Goal: Task Accomplishment & Management: Complete application form

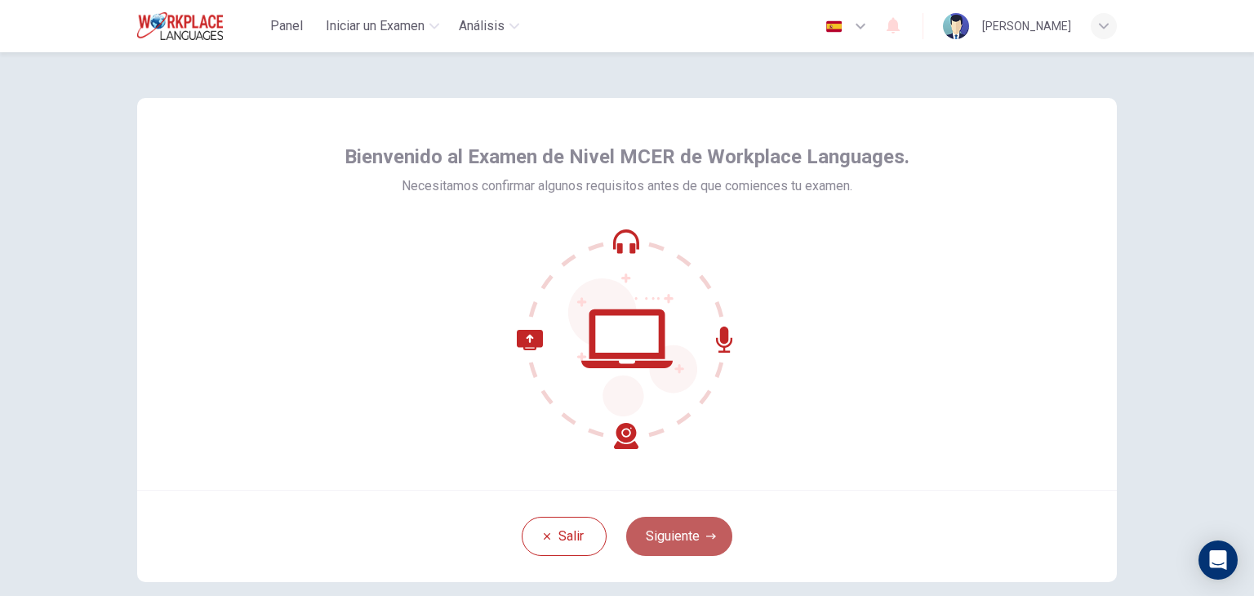
click at [686, 536] on button "Siguiente" at bounding box center [679, 536] width 106 height 39
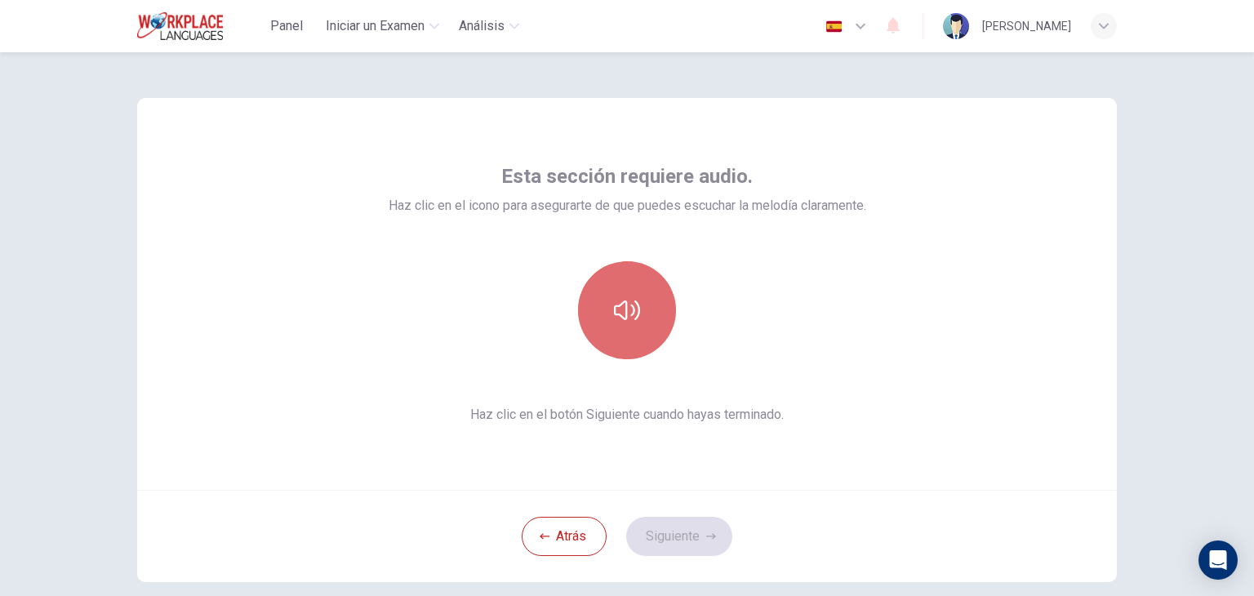
click at [614, 301] on icon "button" at bounding box center [627, 310] width 26 height 26
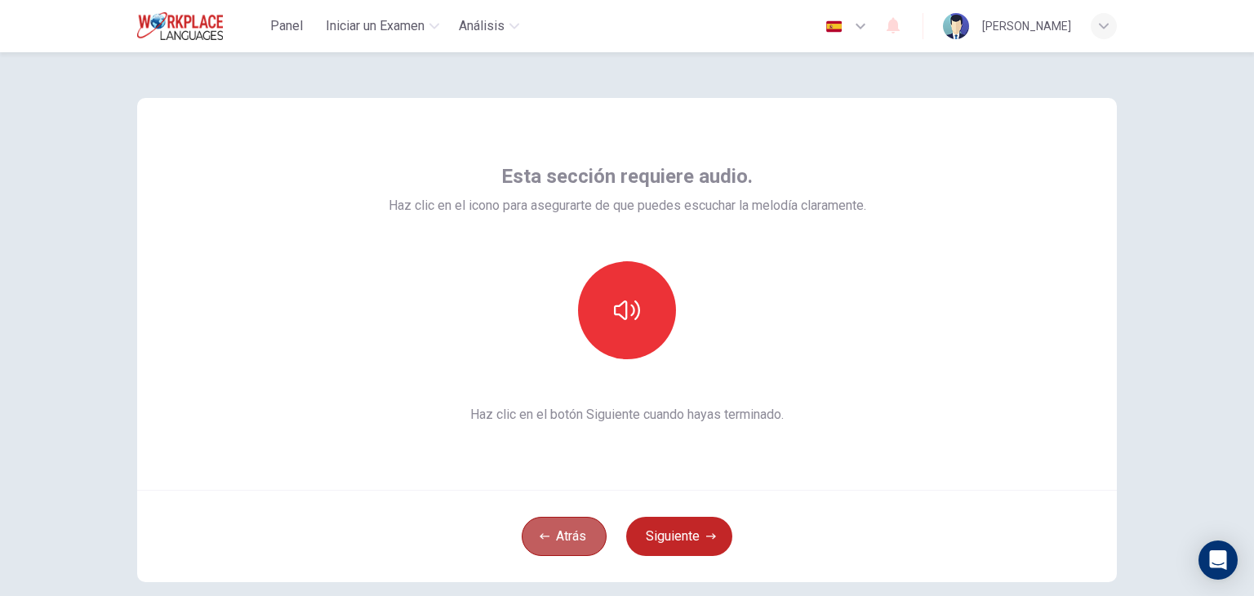
click at [543, 536] on icon "button" at bounding box center [545, 536] width 10 height 10
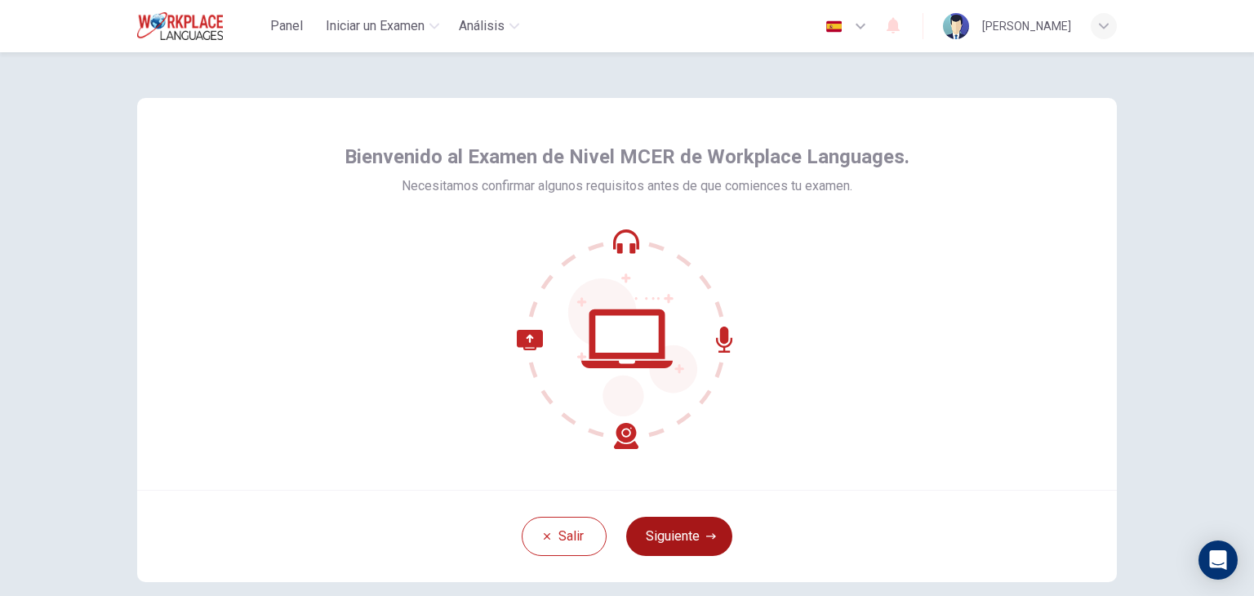
click at [674, 540] on button "Siguiente" at bounding box center [679, 536] width 106 height 39
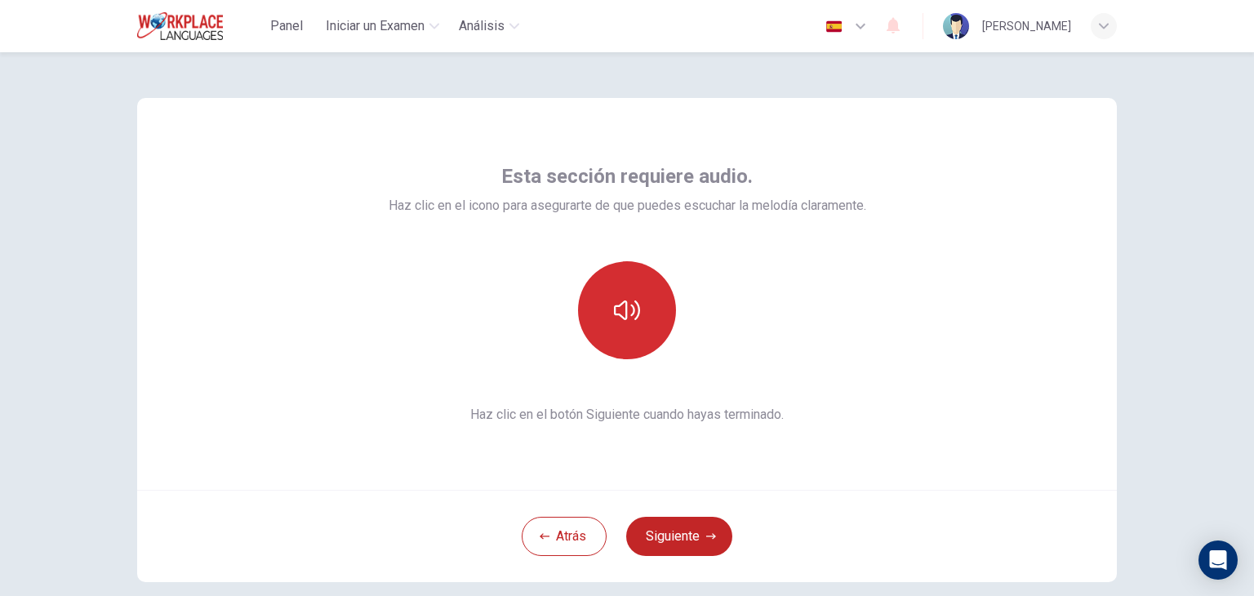
click at [624, 301] on icon "button" at bounding box center [627, 310] width 26 height 26
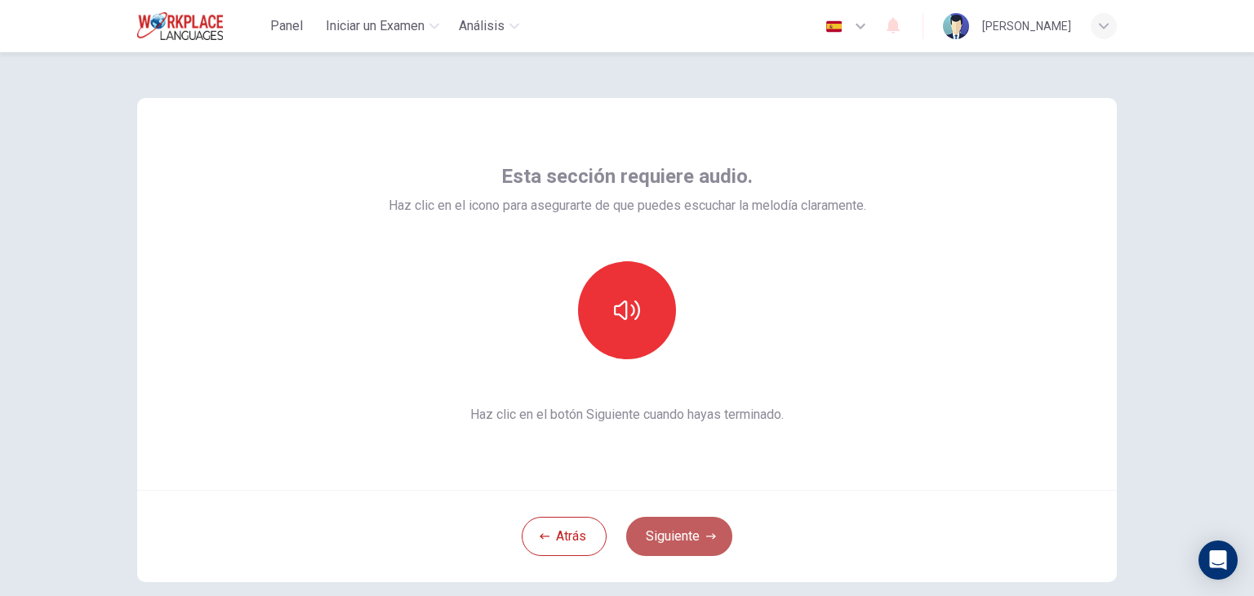
click at [684, 544] on button "Siguiente" at bounding box center [679, 536] width 106 height 39
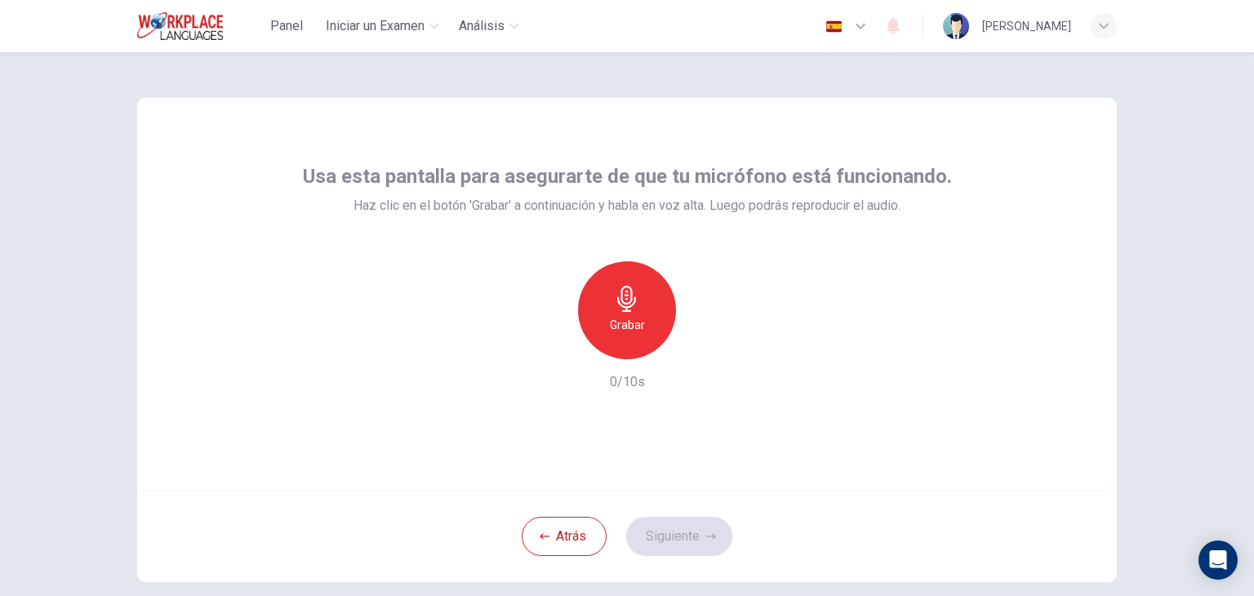
click at [648, 293] on div "Grabar" at bounding box center [627, 310] width 98 height 98
click at [648, 293] on div "Detener" at bounding box center [627, 310] width 98 height 98
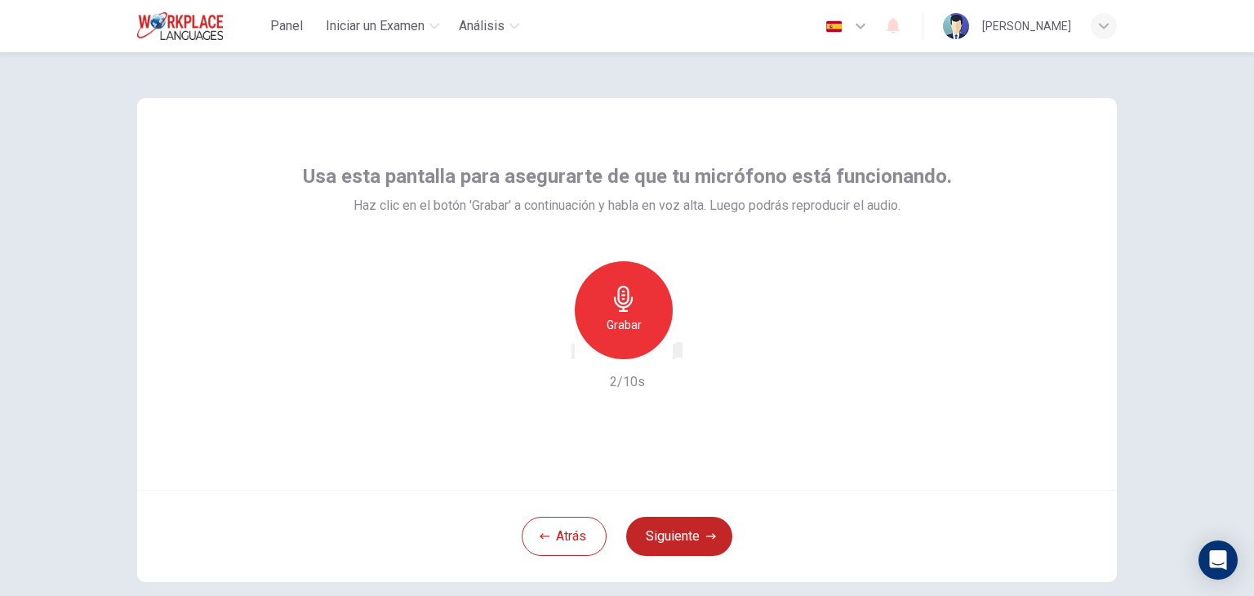
click at [573, 355] on icon "button" at bounding box center [573, 355] width 0 height 0
click at [601, 282] on div "Grabar" at bounding box center [627, 310] width 98 height 98
click at [573, 355] on icon "button" at bounding box center [573, 355] width 0 height 0
click at [844, 27] on img "button" at bounding box center [834, 26] width 20 height 12
click at [855, 595] on div at bounding box center [627, 596] width 1254 height 0
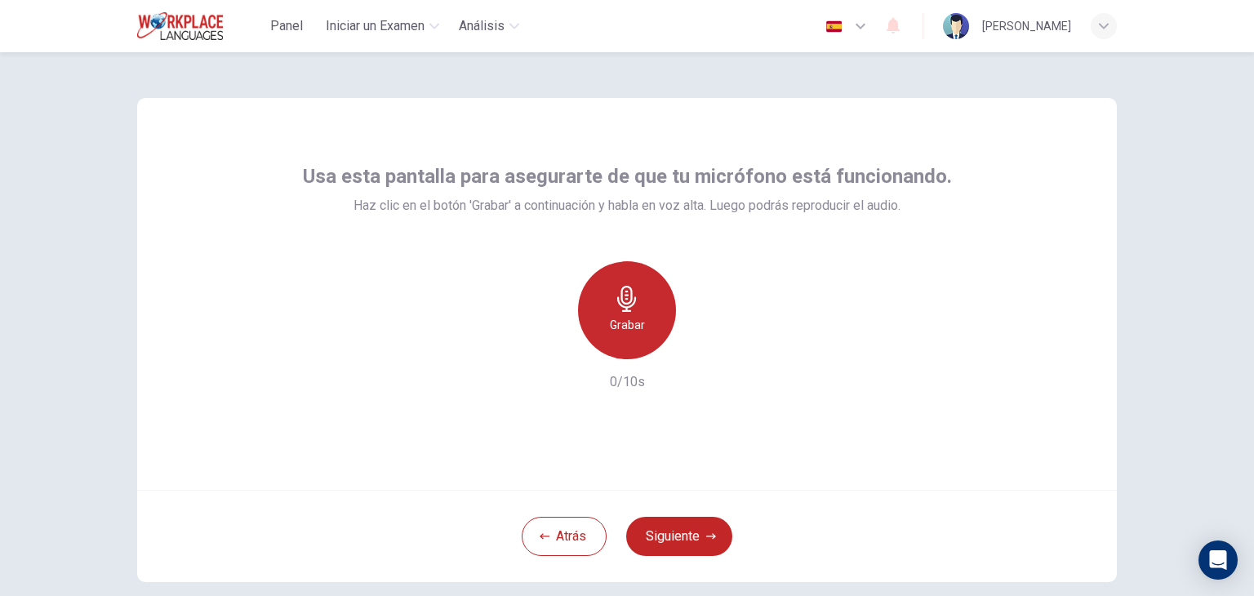
click at [614, 311] on icon "button" at bounding box center [627, 299] width 26 height 26
click at [614, 367] on h6 "Detener" at bounding box center [627, 377] width 42 height 20
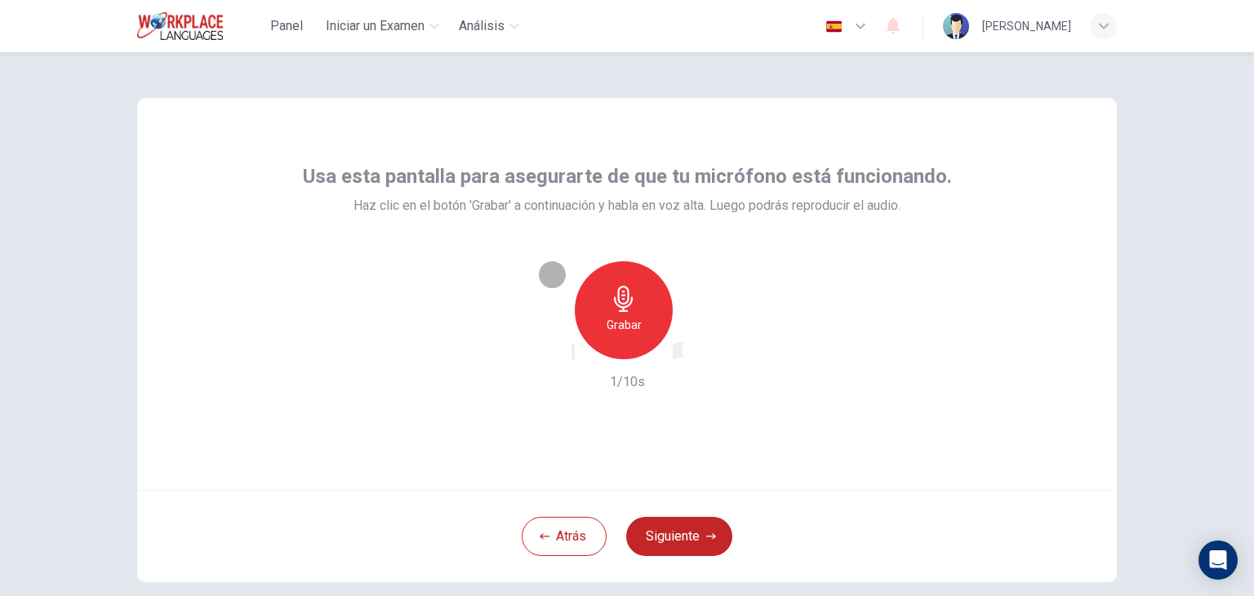
click at [674, 355] on icon "button" at bounding box center [674, 355] width 0 height 0
click at [573, 355] on icon "button" at bounding box center [573, 355] width 0 height 0
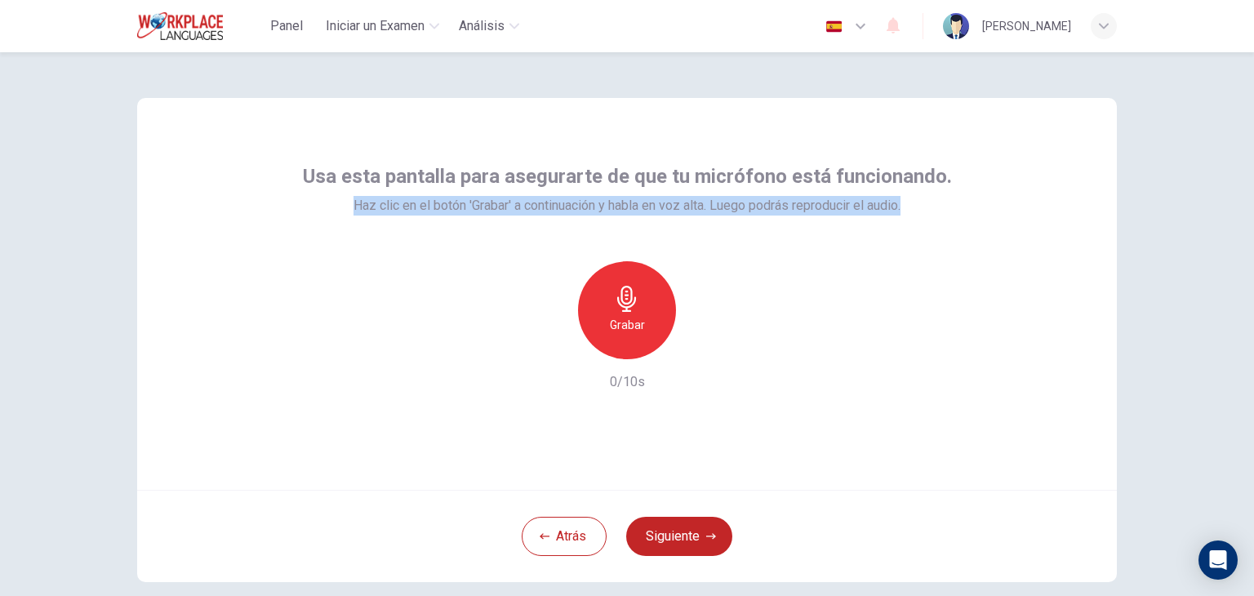
drag, startPoint x: 909, startPoint y: 207, endPoint x: 339, endPoint y: 210, distance: 570.5
click at [339, 210] on div "Usa esta pantalla para asegurarte de que tu micrófono está funcionando. Haz cli…" at bounding box center [627, 189] width 649 height 52
copy span "Haz clic en el botón 'Grabar' a continuación y habla en voz alta. Luego podrás …"
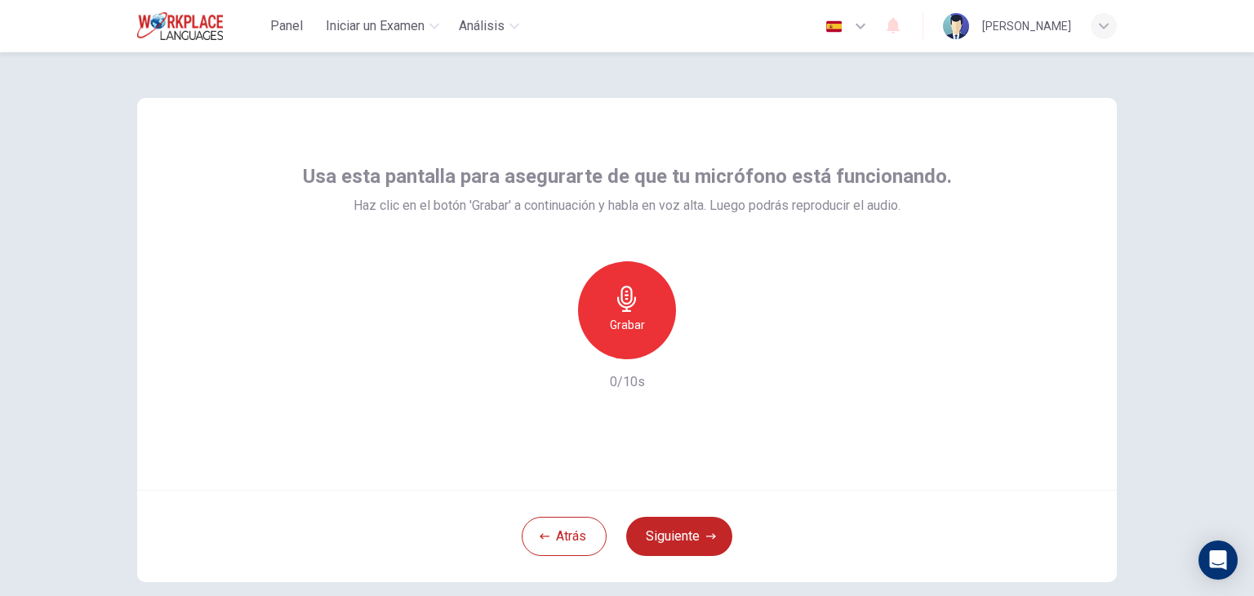
click at [523, 272] on div "Grabar 0/10s" at bounding box center [627, 326] width 649 height 131
click at [626, 311] on icon "button" at bounding box center [626, 299] width 19 height 26
click at [674, 355] on icon "button" at bounding box center [674, 355] width 0 height 0
click at [700, 543] on button "Siguiente" at bounding box center [679, 536] width 106 height 39
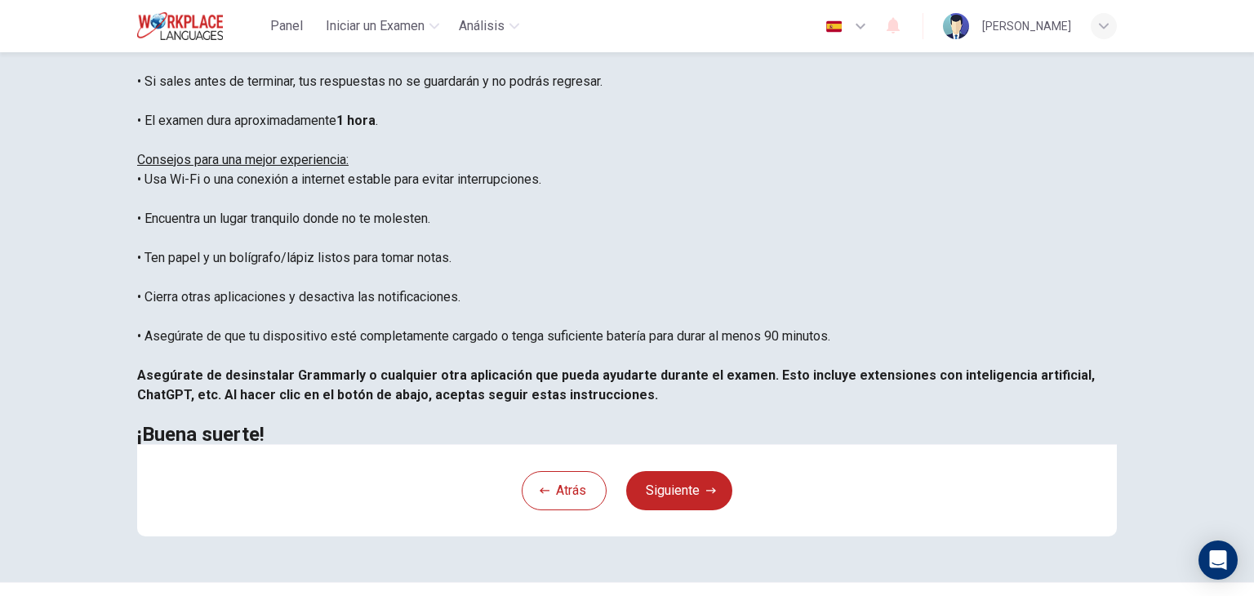
scroll to position [271, 0]
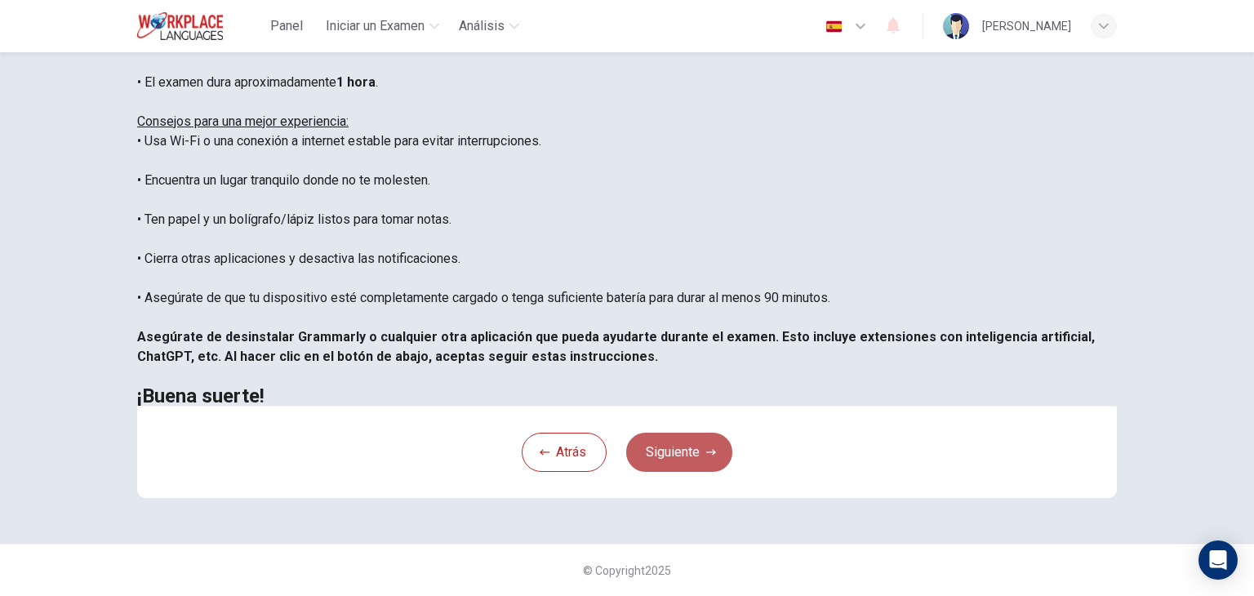
click at [695, 472] on button "Siguiente" at bounding box center [679, 452] width 106 height 39
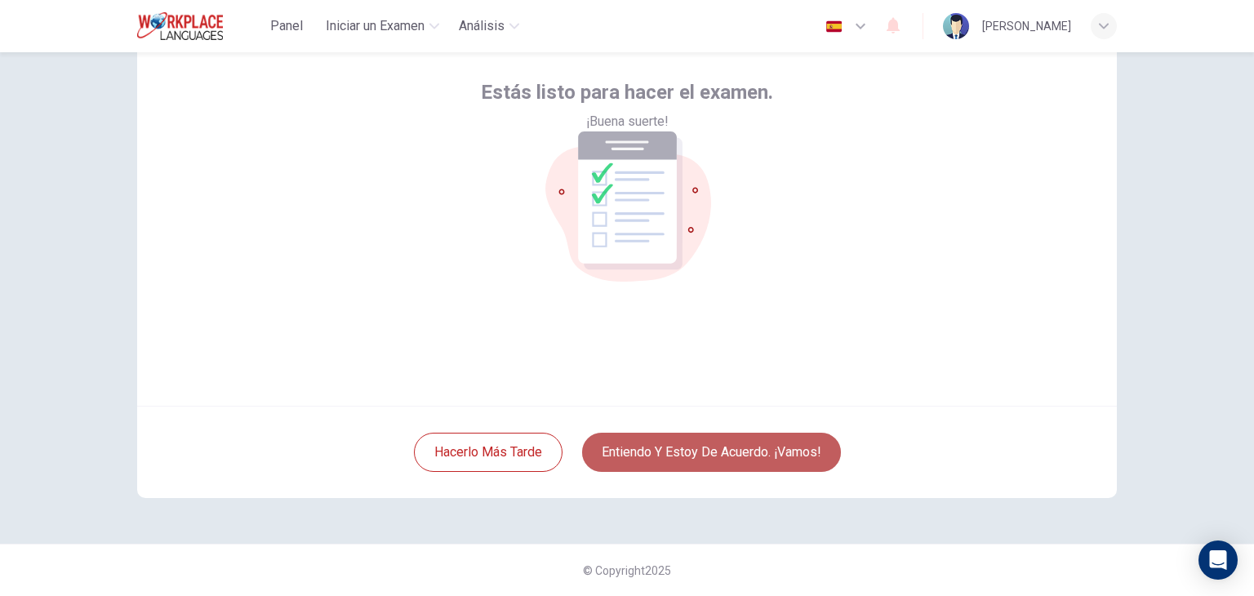
click at [708, 451] on button "Entiendo y estoy de acuerdo. ¡Vamos!" at bounding box center [711, 452] width 259 height 39
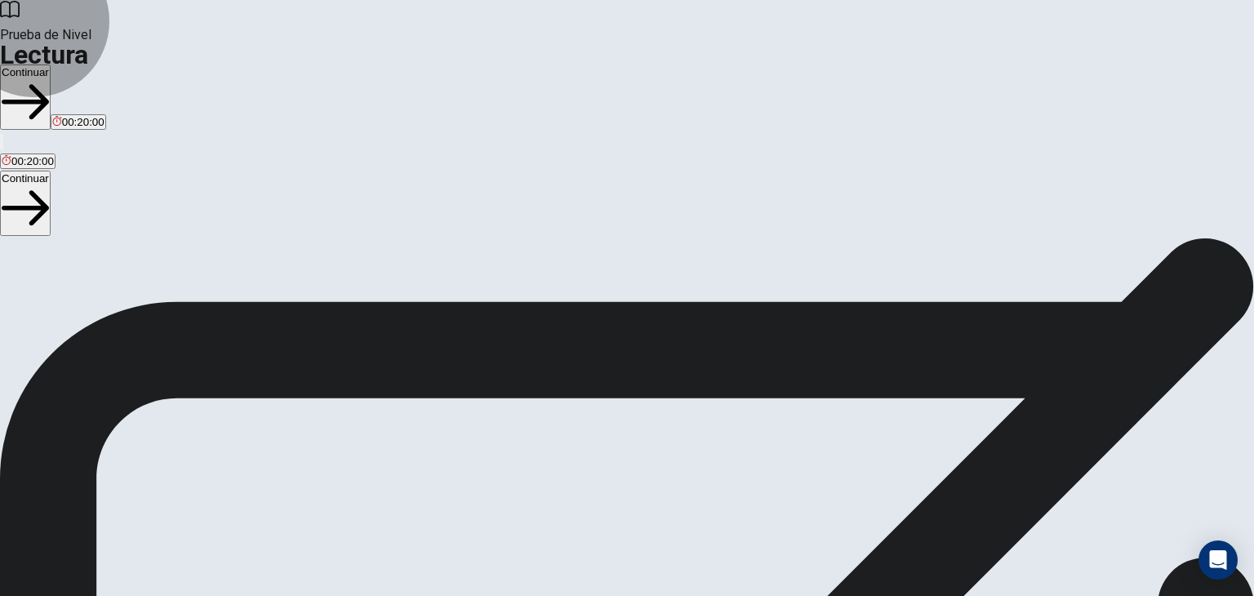
click at [51, 64] on button "Continuar" at bounding box center [25, 96] width 51 height 65
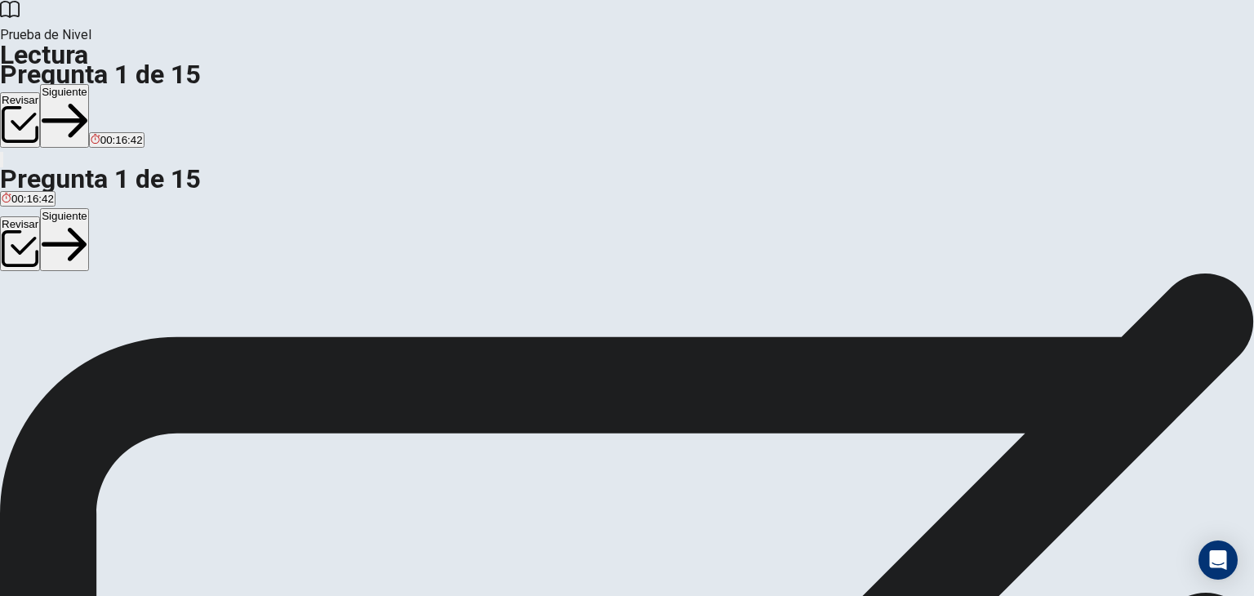
click at [375, 262] on button "C Por el cambio climático y la seguridad energética." at bounding box center [374, 267] width 242 height 28
click at [89, 84] on button "Siguiente" at bounding box center [64, 116] width 49 height 64
click at [575, 279] on span "Energías que vienen del sol, el viento, el agua, el calor de la tierra o las pl…" at bounding box center [767, 273] width 385 height 12
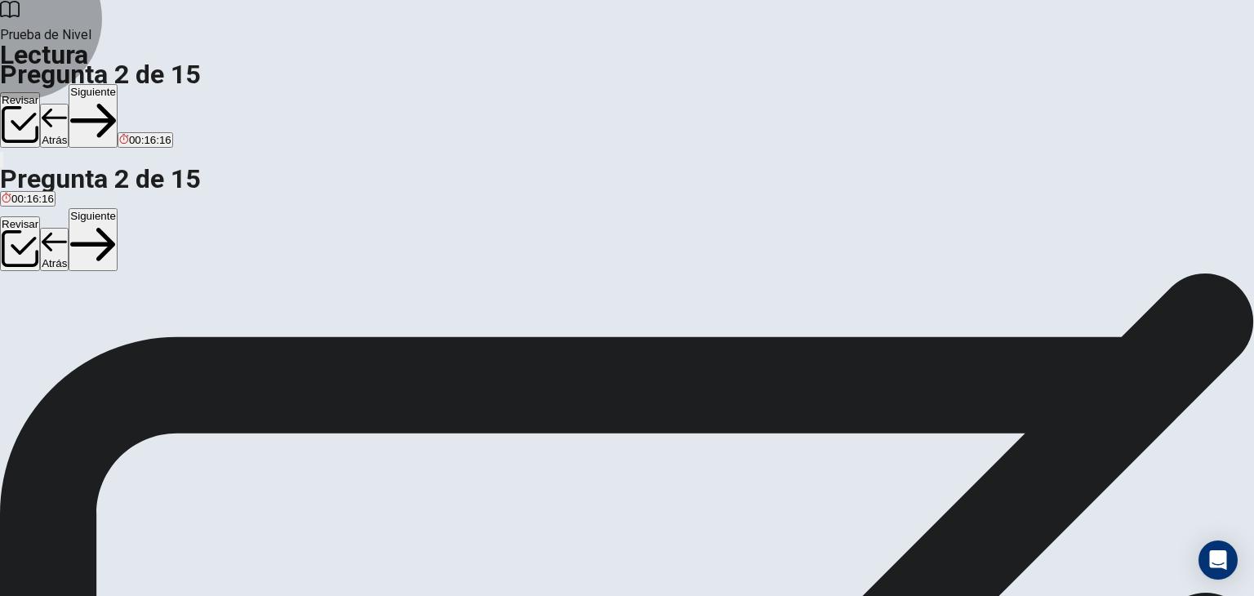
click at [118, 84] on button "Siguiente" at bounding box center [93, 116] width 49 height 64
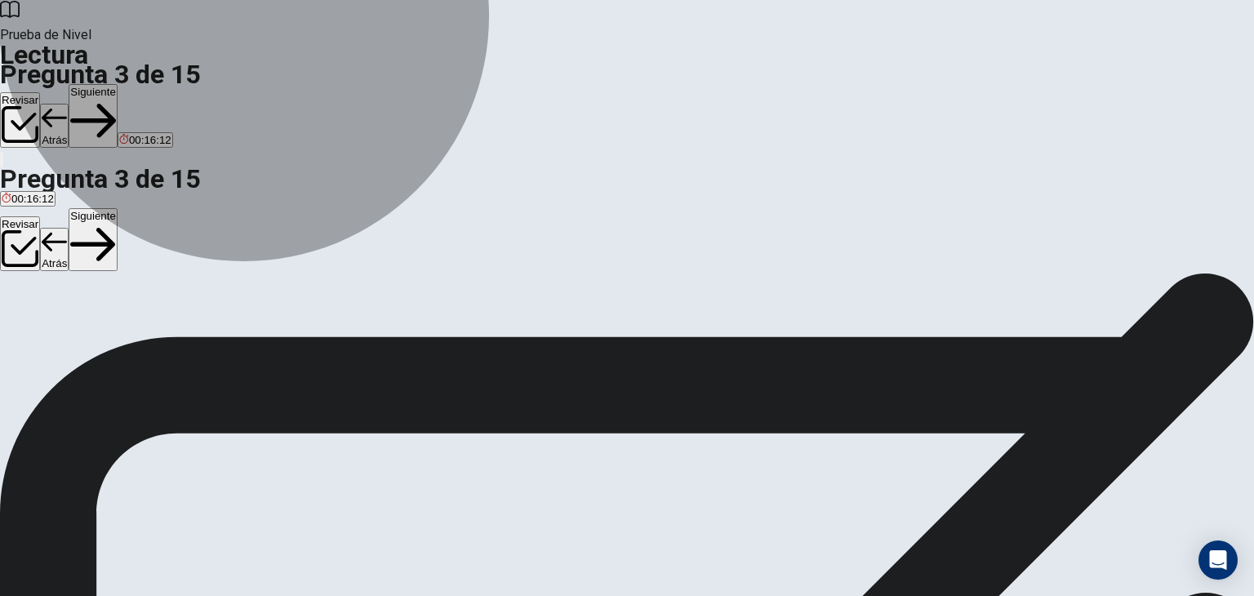
click at [43, 253] on button "A Nuclear." at bounding box center [21, 267] width 43 height 28
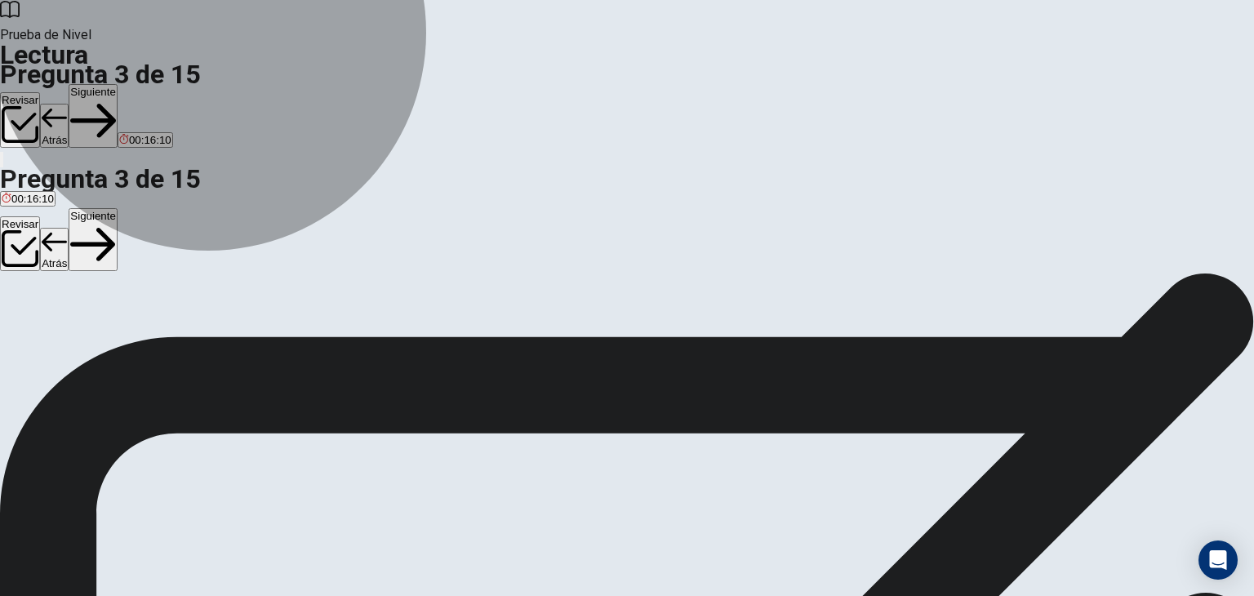
click at [173, 281] on button "D Geotérmica." at bounding box center [141, 267] width 63 height 28
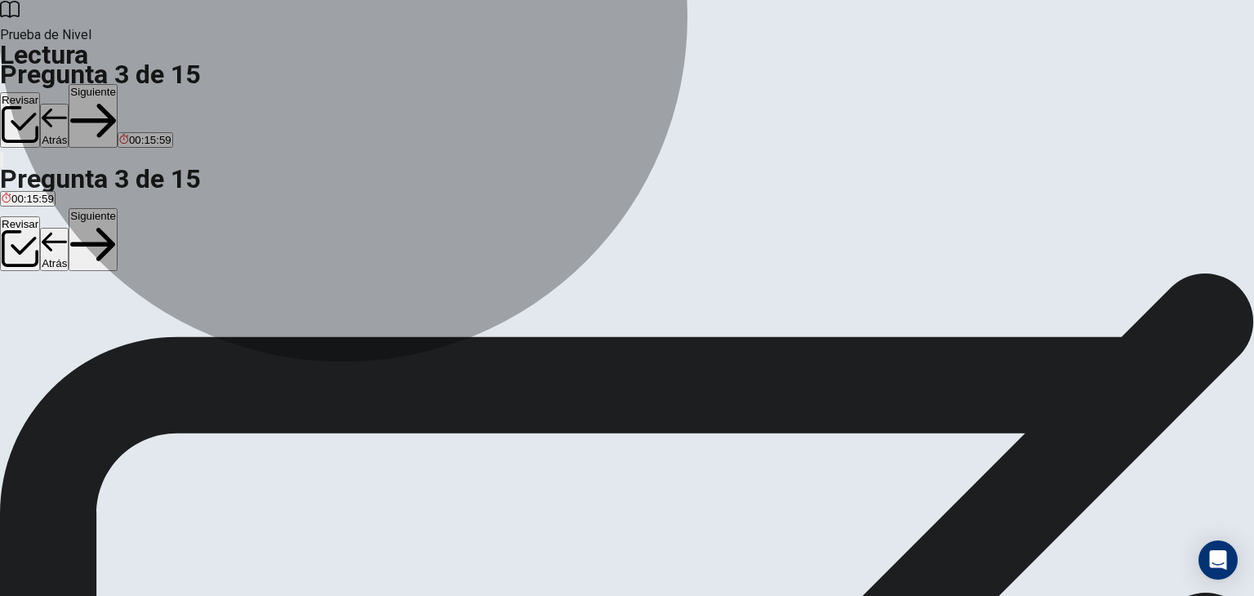
click at [43, 253] on button "A Nuclear." at bounding box center [21, 267] width 43 height 28
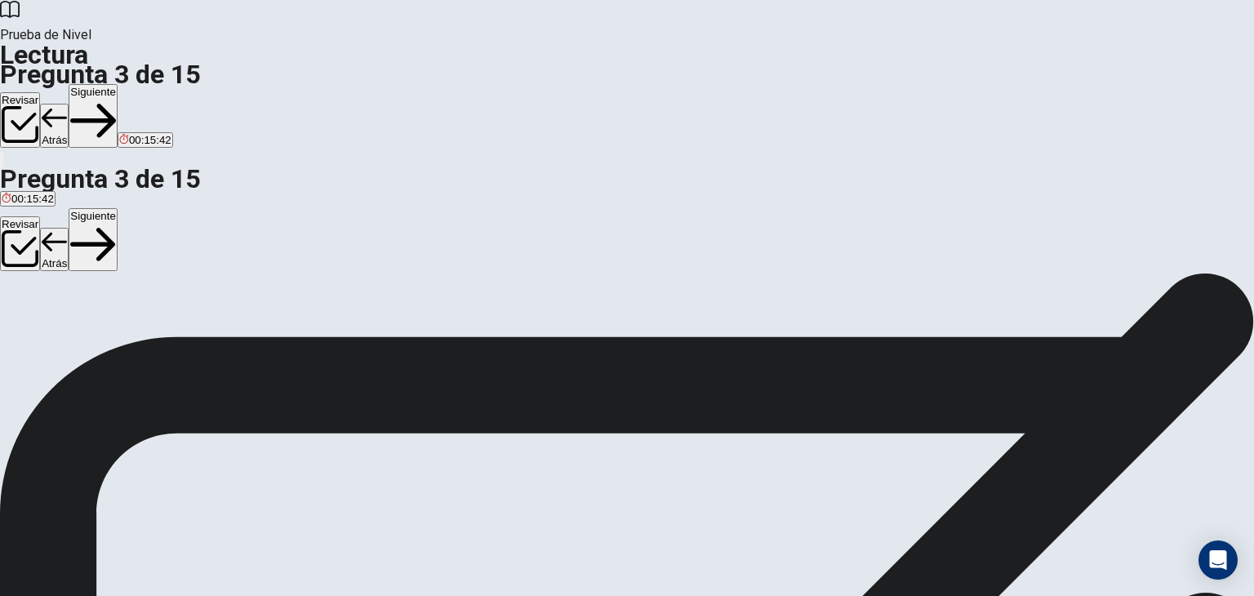
scroll to position [59, 0]
click at [118, 84] on button "Siguiente" at bounding box center [93, 116] width 49 height 64
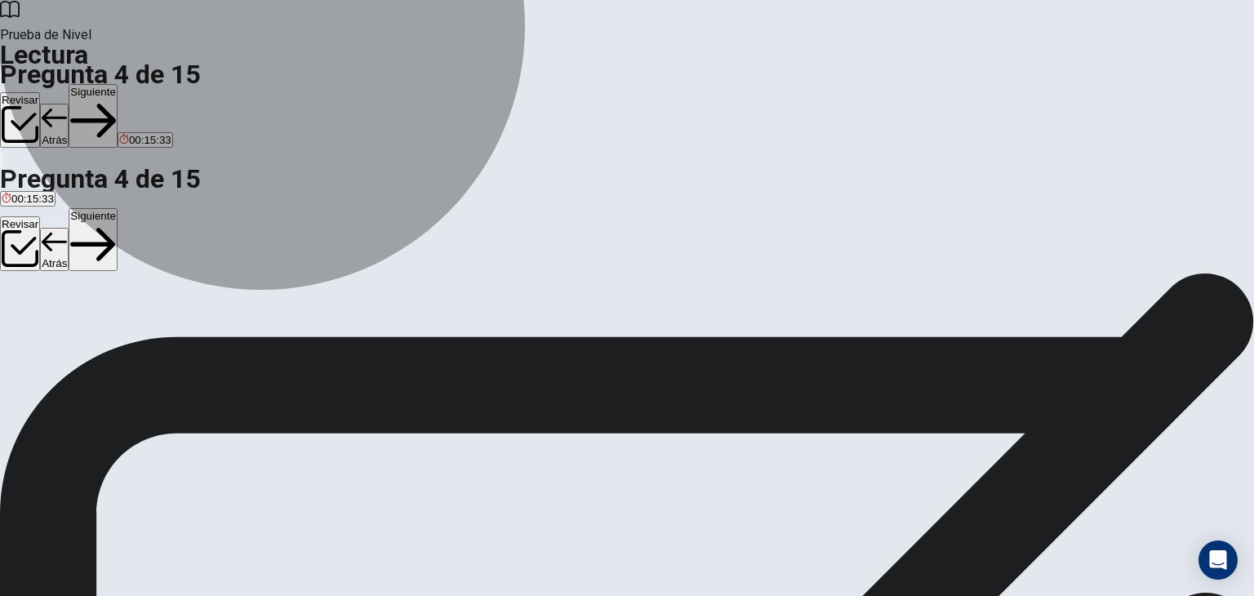
click at [353, 286] on span "Son más baratos y más personas pueden usarlos." at bounding box center [232, 292] width 242 height 12
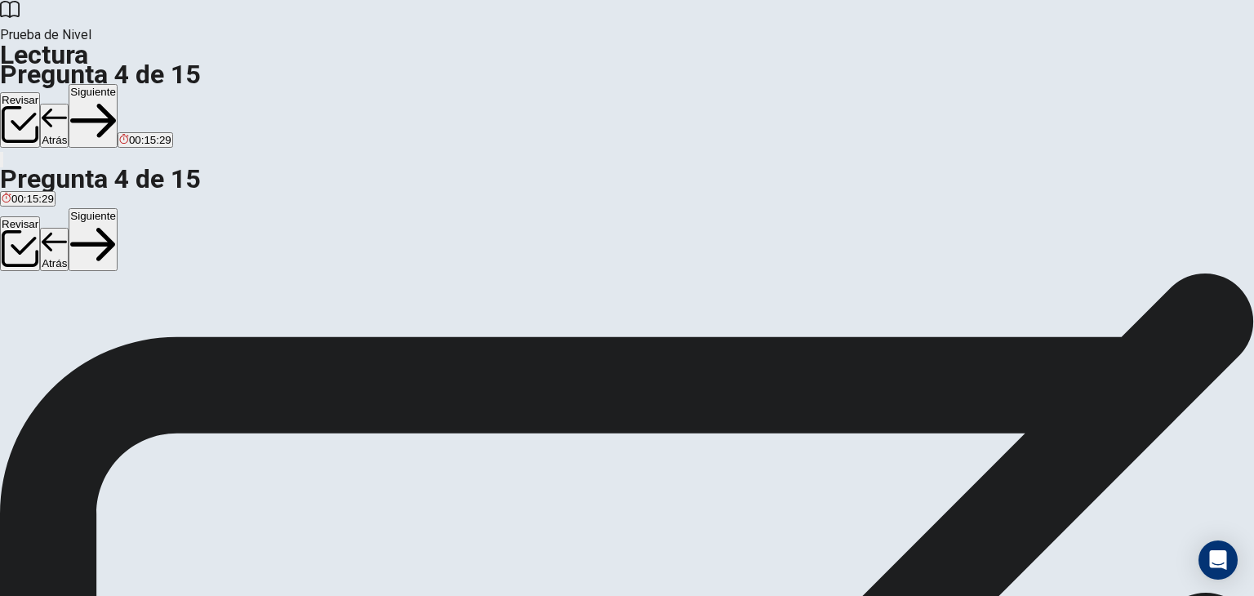
scroll to position [64, 0]
click at [118, 84] on button "Siguiente" at bounding box center [93, 116] width 49 height 64
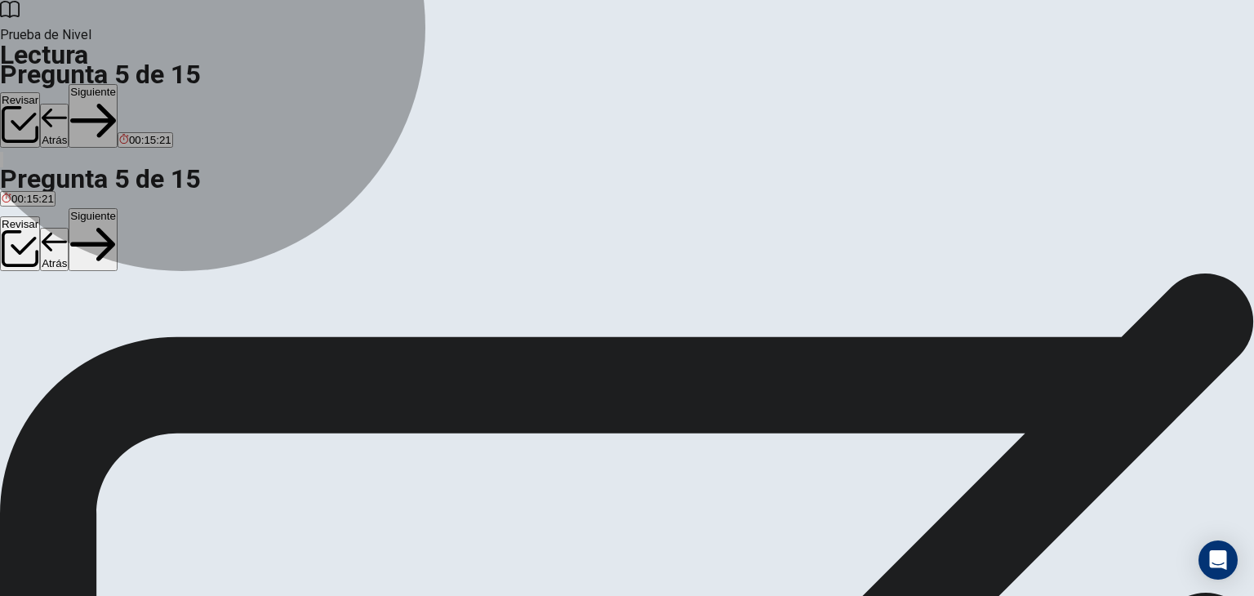
click at [246, 268] on button "B Usa la fuerza del viento." at bounding box center [186, 282] width 120 height 28
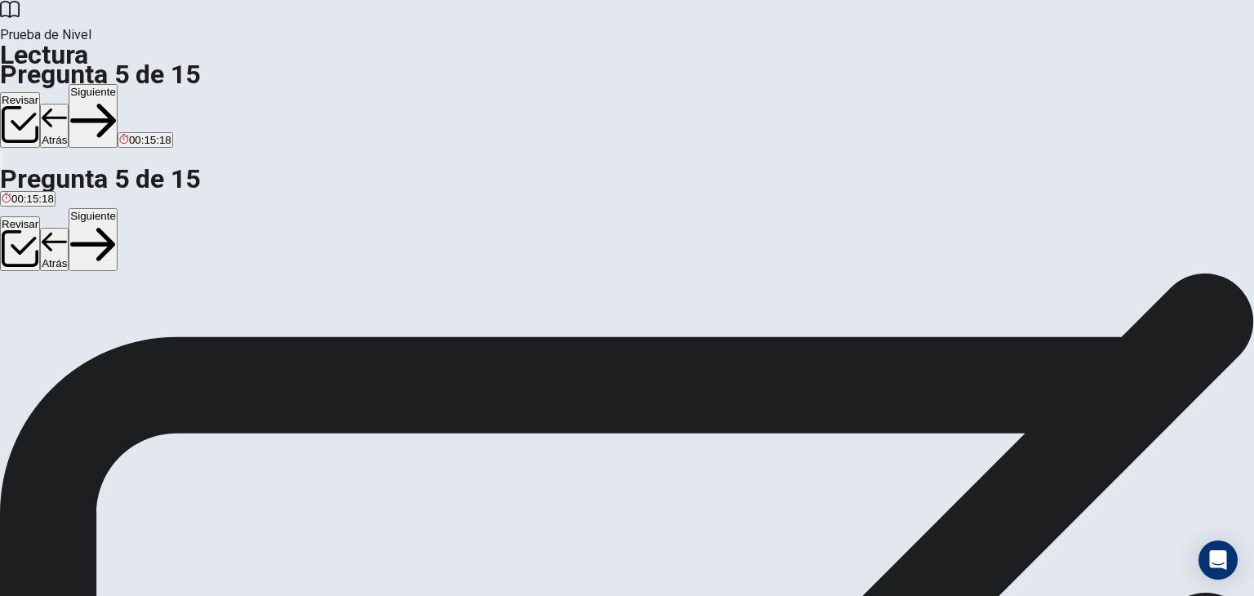
click at [118, 84] on button "Siguiente" at bounding box center [93, 116] width 49 height 64
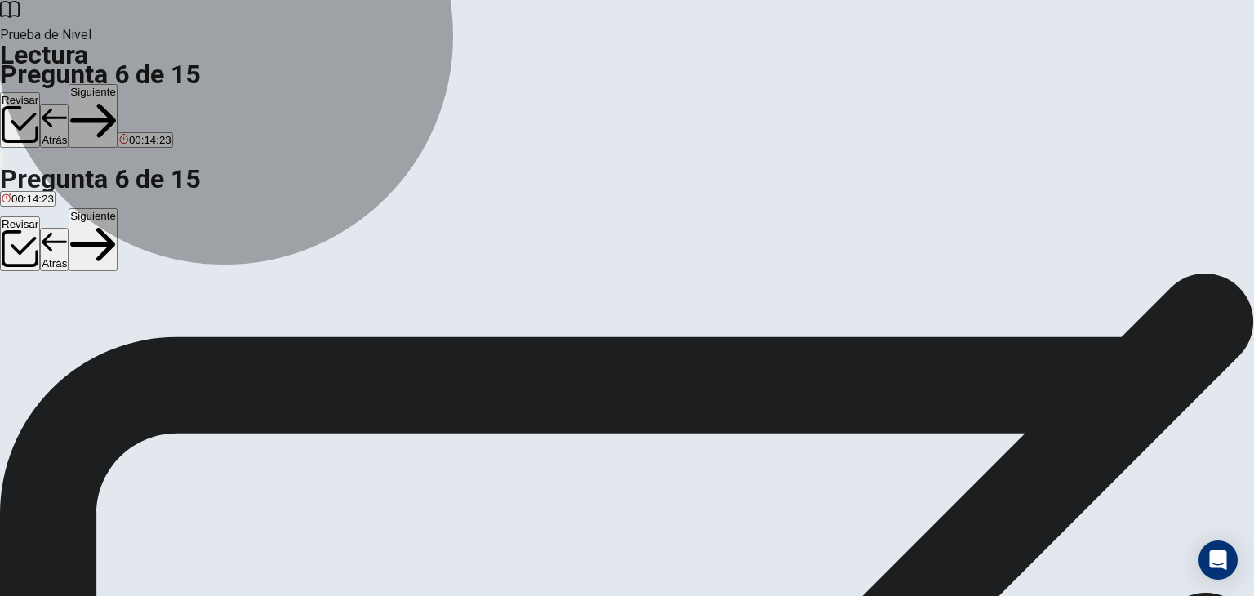
click at [391, 282] on button "C Guardan la energía para usarla cuando no hay sol o viento." at bounding box center [437, 282] width 290 height 28
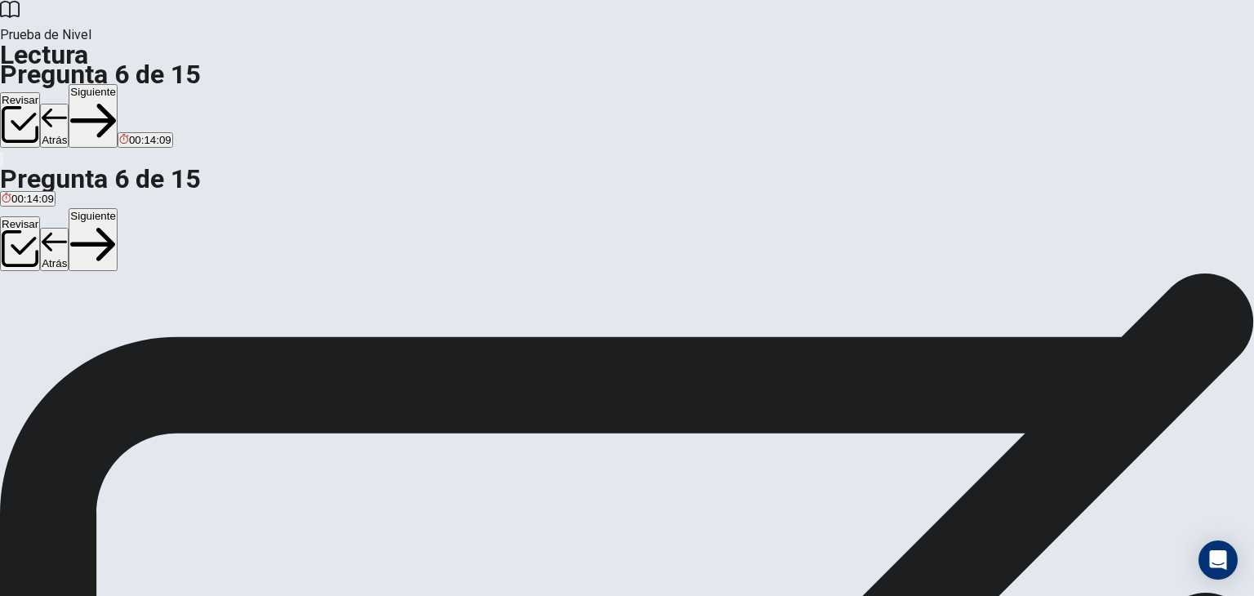
scroll to position [0, 0]
click at [118, 84] on button "Siguiente" at bounding box center [93, 116] width 49 height 64
click at [488, 284] on button "D Redes que reparten mejor la electricidad." at bounding box center [498, 270] width 202 height 28
click at [118, 84] on button "Siguiente" at bounding box center [93, 116] width 49 height 64
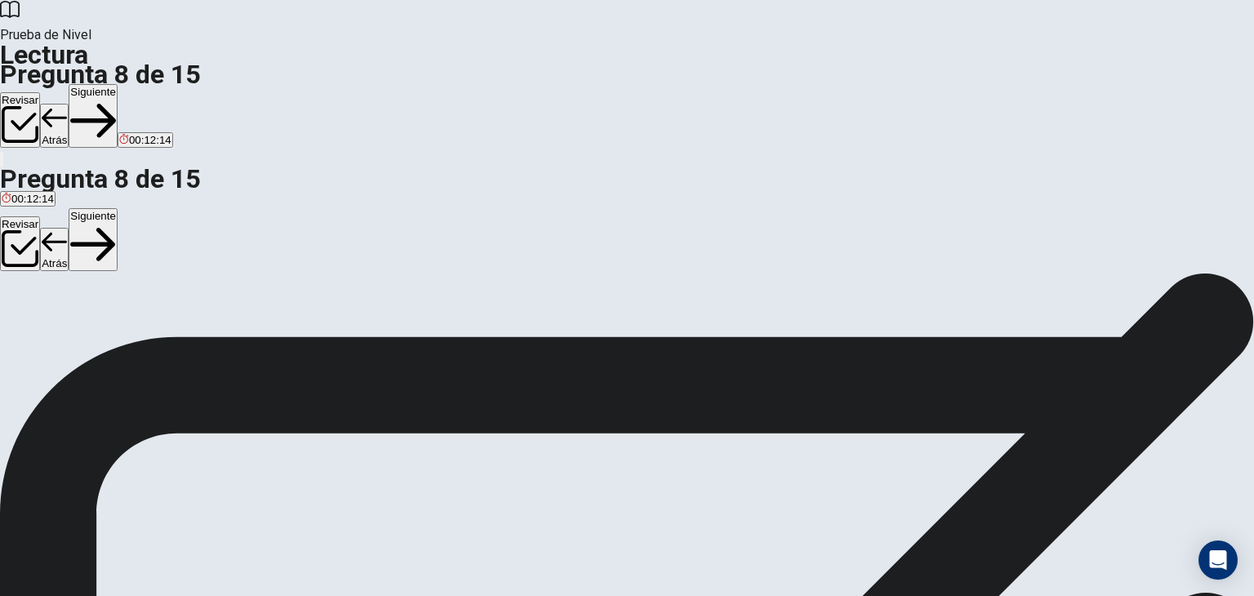
scroll to position [26, 0]
click at [264, 319] on span "Hay más autos eléctricos que usan energía renovable." at bounding box center [133, 325] width 263 height 12
click at [118, 84] on button "Siguiente" at bounding box center [93, 116] width 49 height 64
click at [400, 292] on span "Hidrógeno hecho con electricidad de energía renovable." at bounding box center [265, 298] width 270 height 12
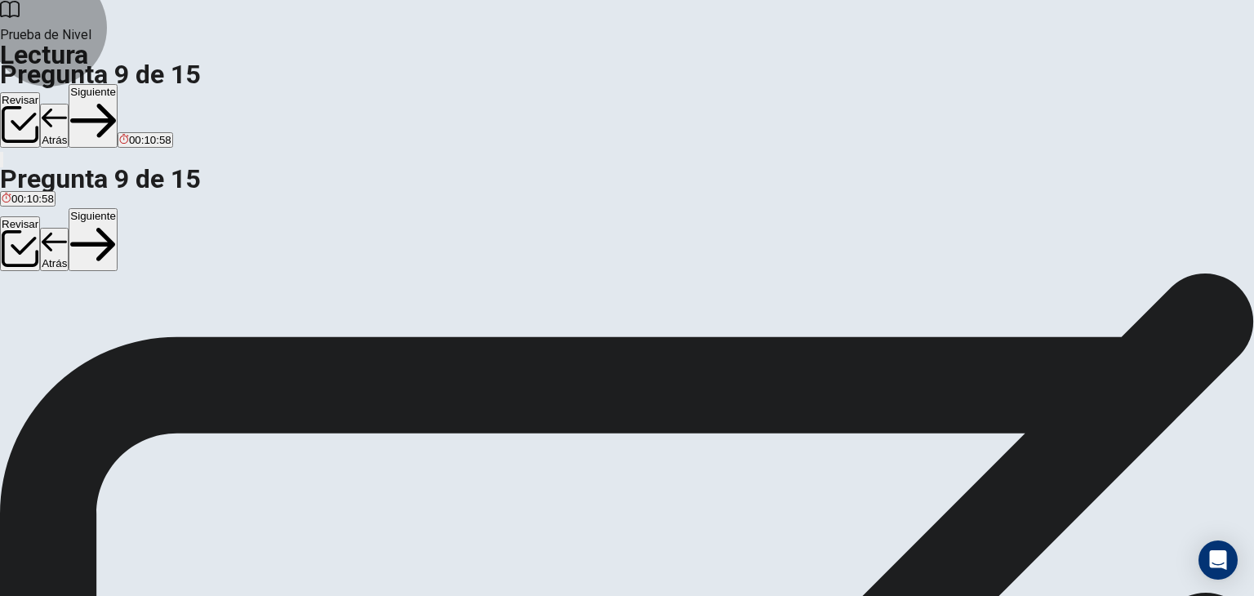
click at [118, 84] on button "Siguiente" at bounding box center [93, 116] width 49 height 64
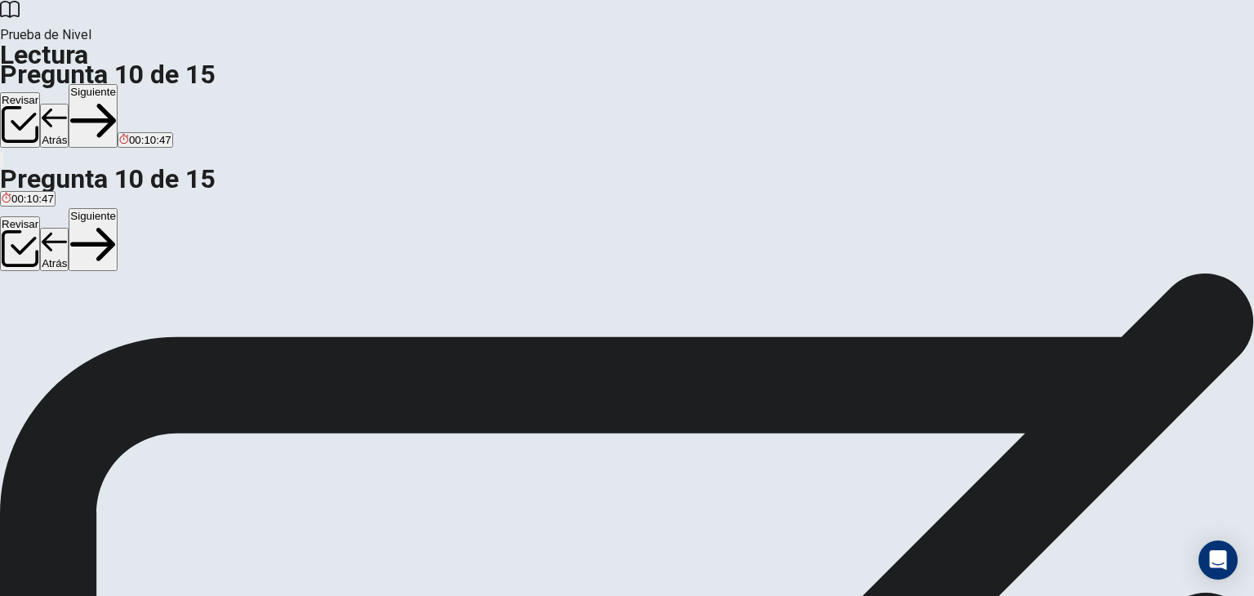
click at [855, 327] on div "1 En los últimos años, el uso de energías renovables ha aumentado mucho en el m…" at bounding box center [627, 532] width 1254 height 411
click at [433, 292] on span "La infraestructura fue hecha para combustibles fósiles." at bounding box center [412, 298] width 264 height 12
click at [118, 84] on button "Siguiente" at bounding box center [93, 116] width 49 height 64
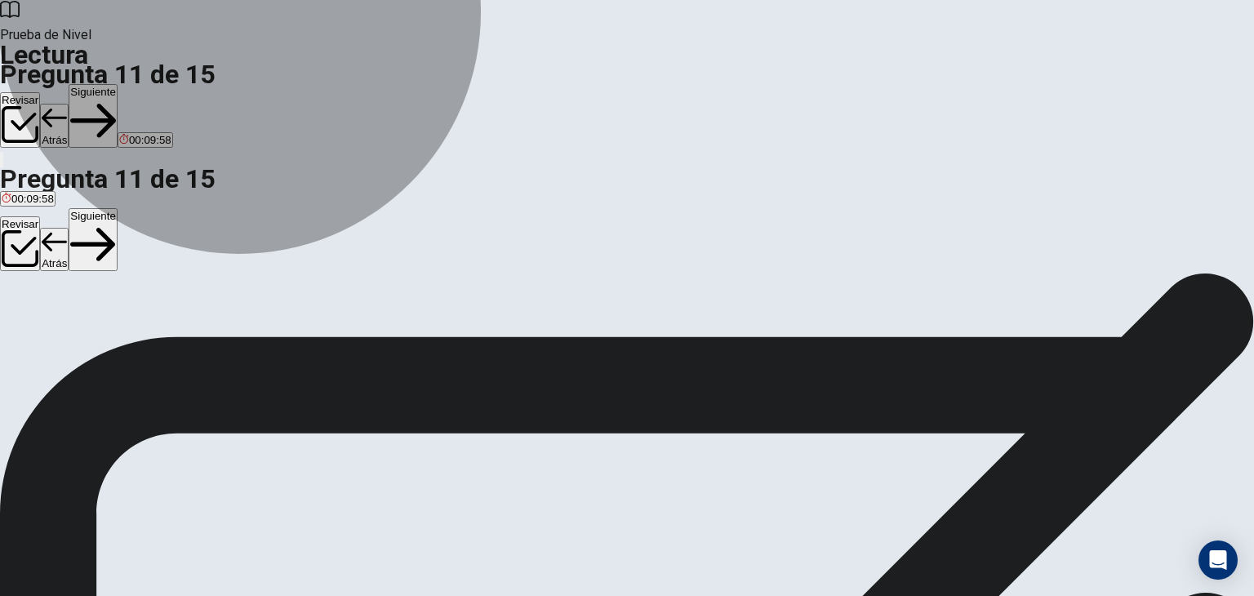
click at [538, 304] on span "Qué hacer con las baterías y los paneles cuando ya no sirven." at bounding box center [688, 298] width 300 height 12
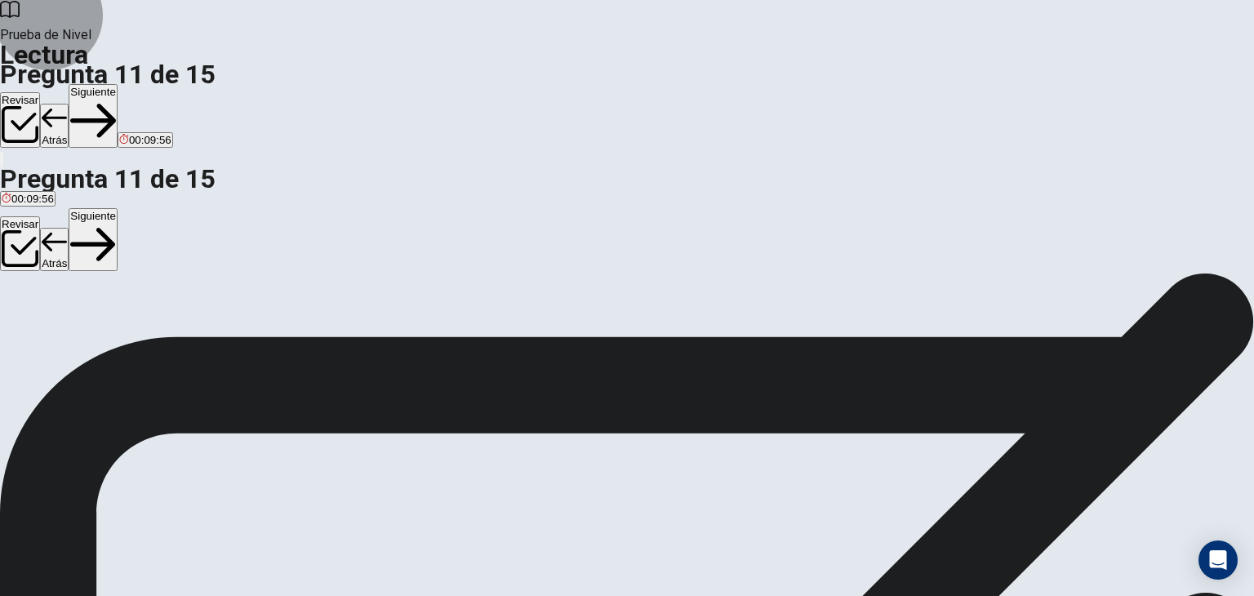
click at [118, 84] on button "Siguiente" at bounding box center [93, 116] width 49 height 64
drag, startPoint x: 202, startPoint y: 112, endPoint x: 225, endPoint y: 112, distance: 22.9
click at [225, 260] on span "¿Qué ventaja tienen ahora las energías renovables?" at bounding box center [146, 268] width 292 height 16
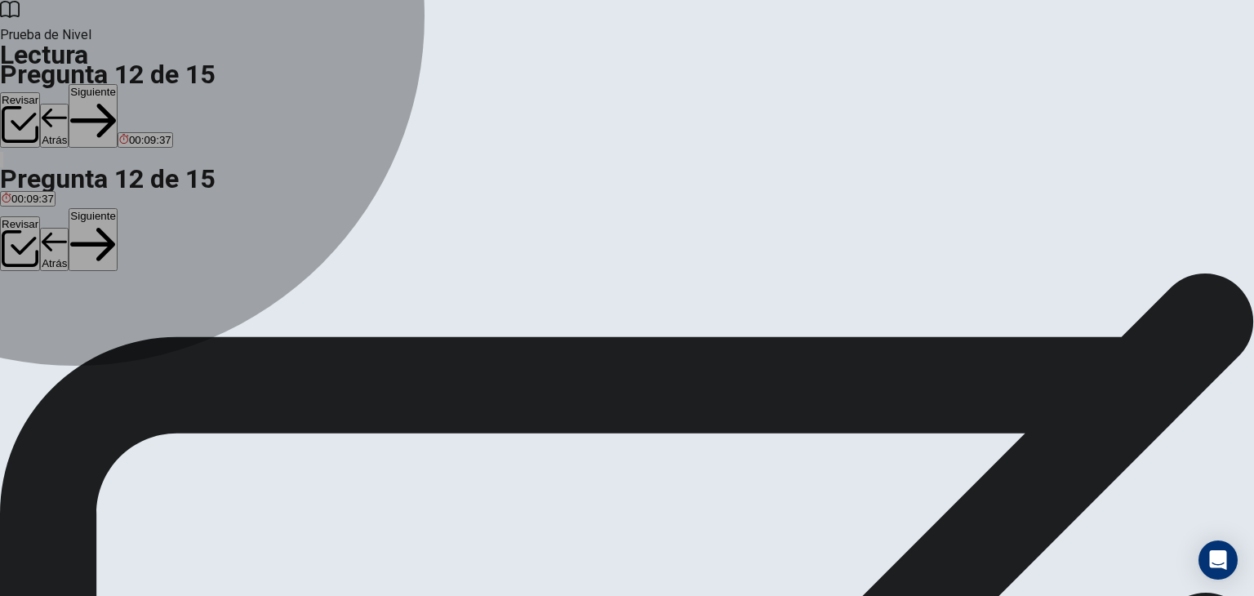
click at [242, 292] on span "Cuestan menos y pueden competir con el petróleo." at bounding box center [254, 298] width 246 height 12
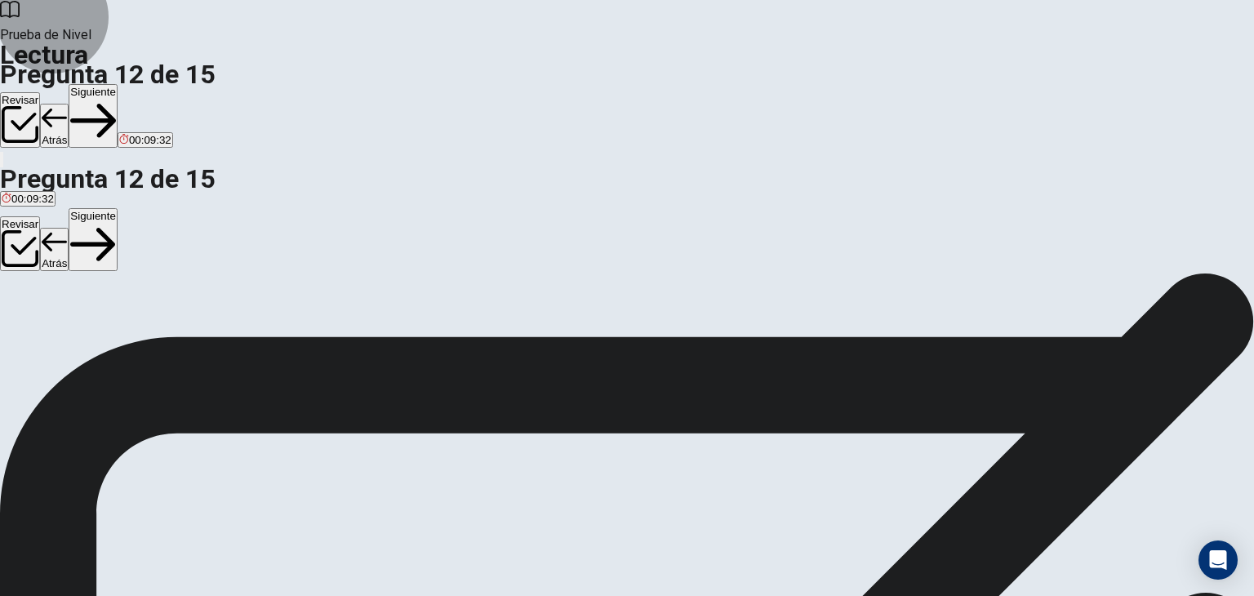
click at [118, 84] on button "Siguiente" at bounding box center [93, 116] width 49 height 64
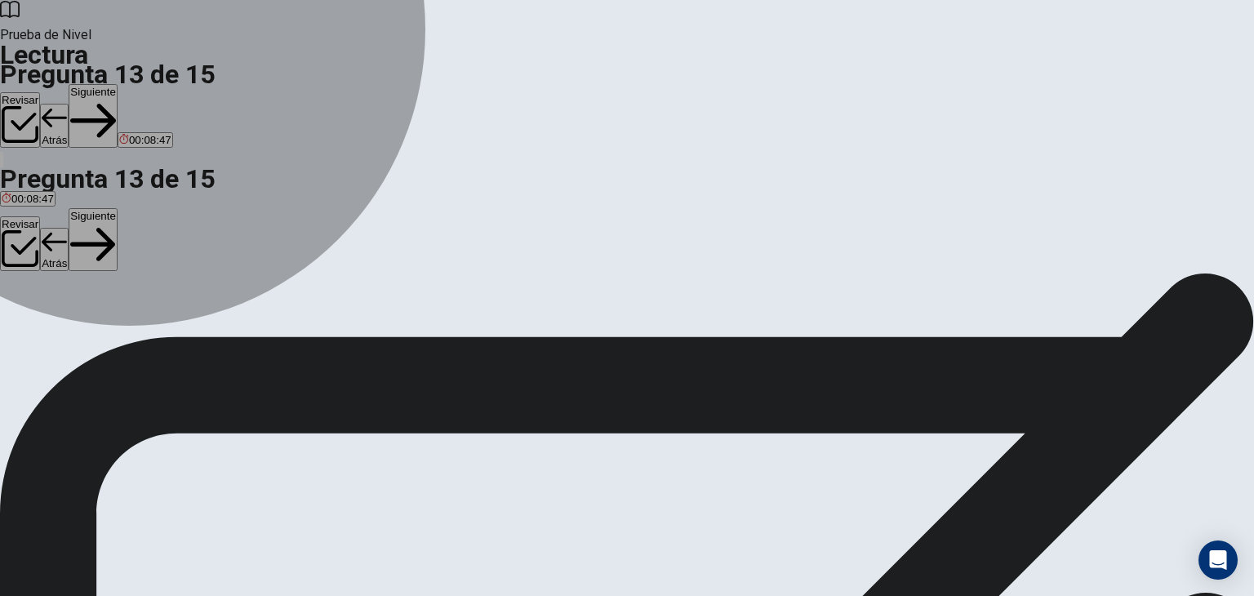
click at [521, 278] on button "D Que los paneles solares son más baratos." at bounding box center [624, 264] width 206 height 28
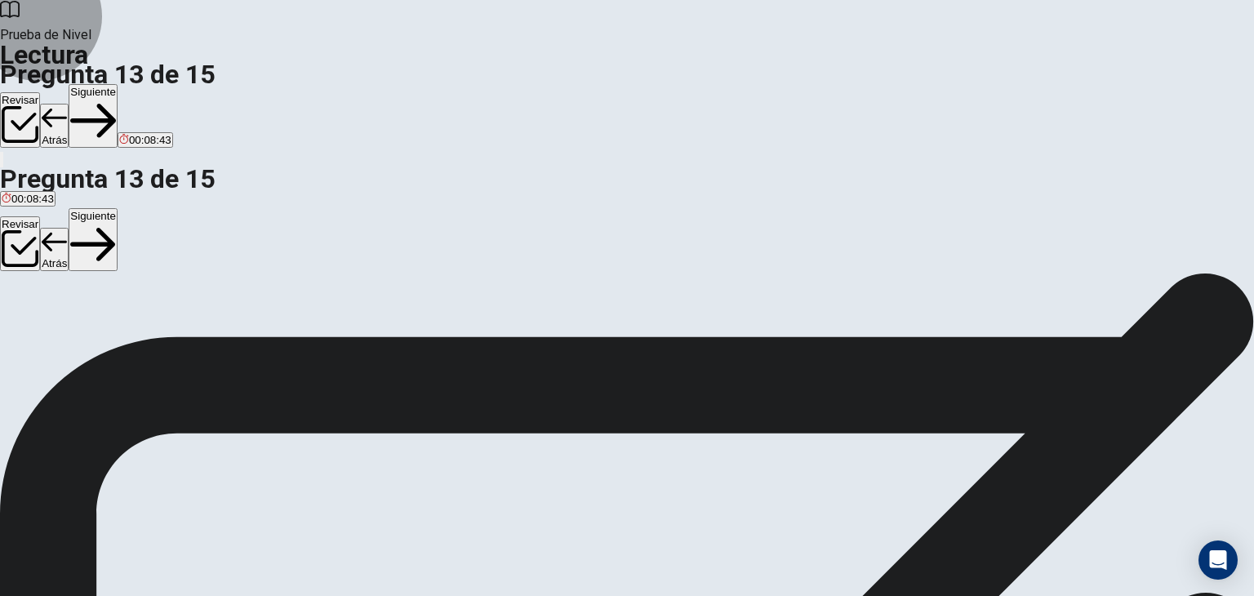
click at [118, 84] on button "Siguiente" at bounding box center [93, 116] width 49 height 64
click at [1033, 569] on input at bounding box center [1103, 577] width 141 height 16
click at [118, 84] on button "Siguiente" at bounding box center [93, 116] width 49 height 64
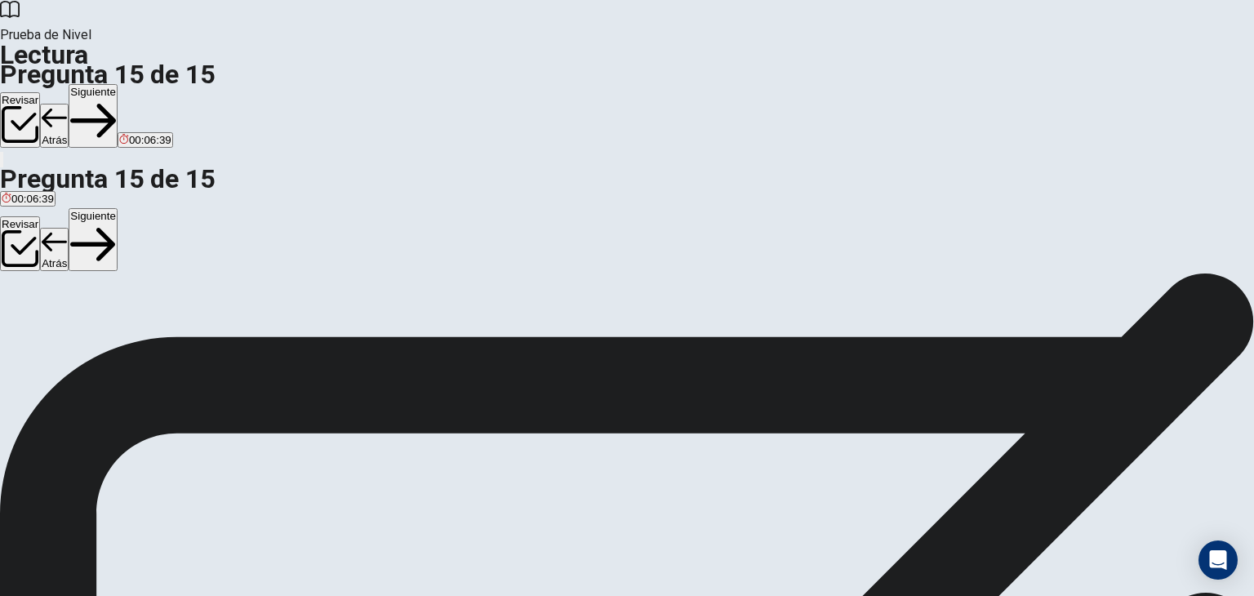
scroll to position [83, 0]
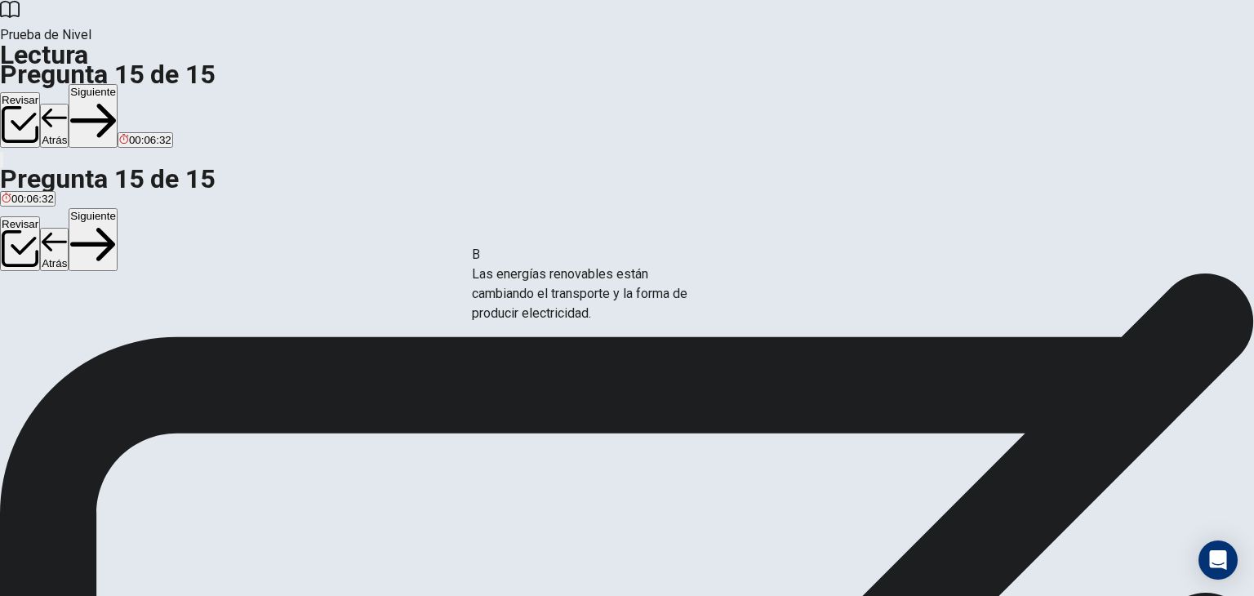
drag, startPoint x: 202, startPoint y: 289, endPoint x: 512, endPoint y: 295, distance: 310.2
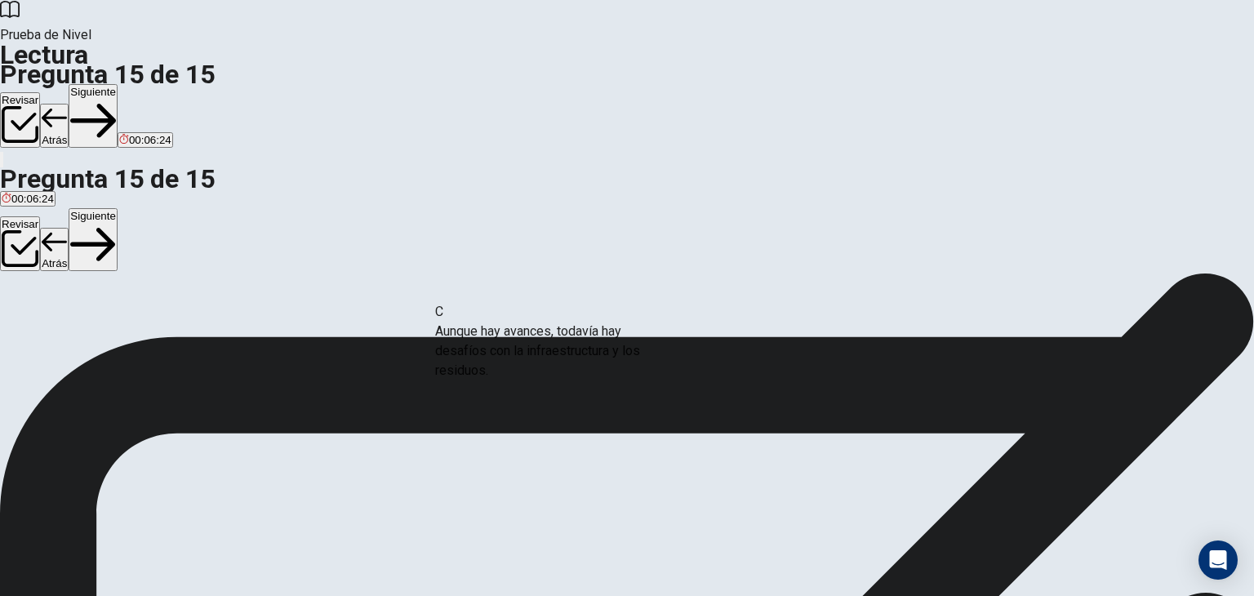
drag, startPoint x: 300, startPoint y: 342, endPoint x: 575, endPoint y: 359, distance: 275.6
drag, startPoint x: 310, startPoint y: 364, endPoint x: 637, endPoint y: 391, distance: 328.4
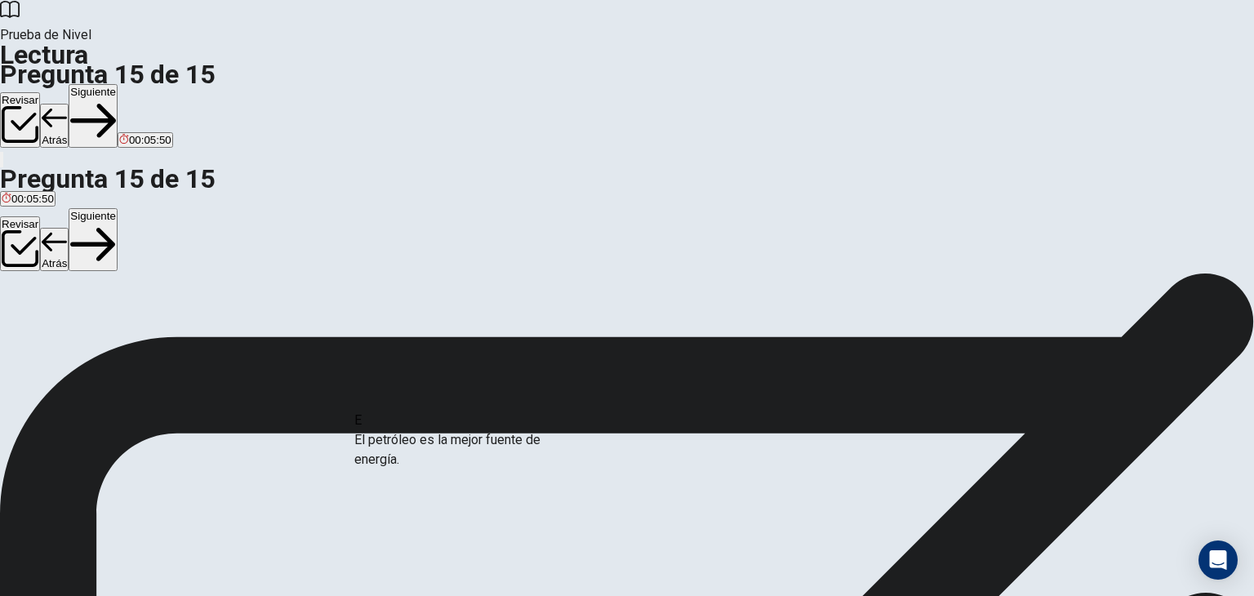
scroll to position [4, 0]
drag, startPoint x: 281, startPoint y: 442, endPoint x: 609, endPoint y: 447, distance: 328.2
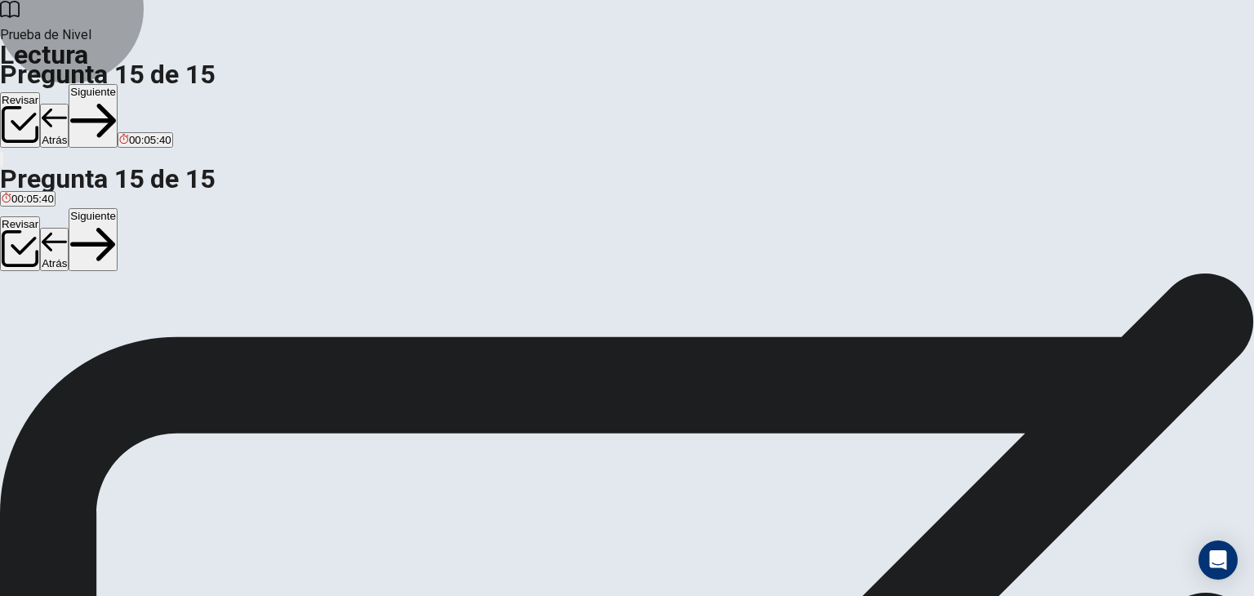
click at [118, 84] on button "Siguiente" at bounding box center [93, 116] width 49 height 64
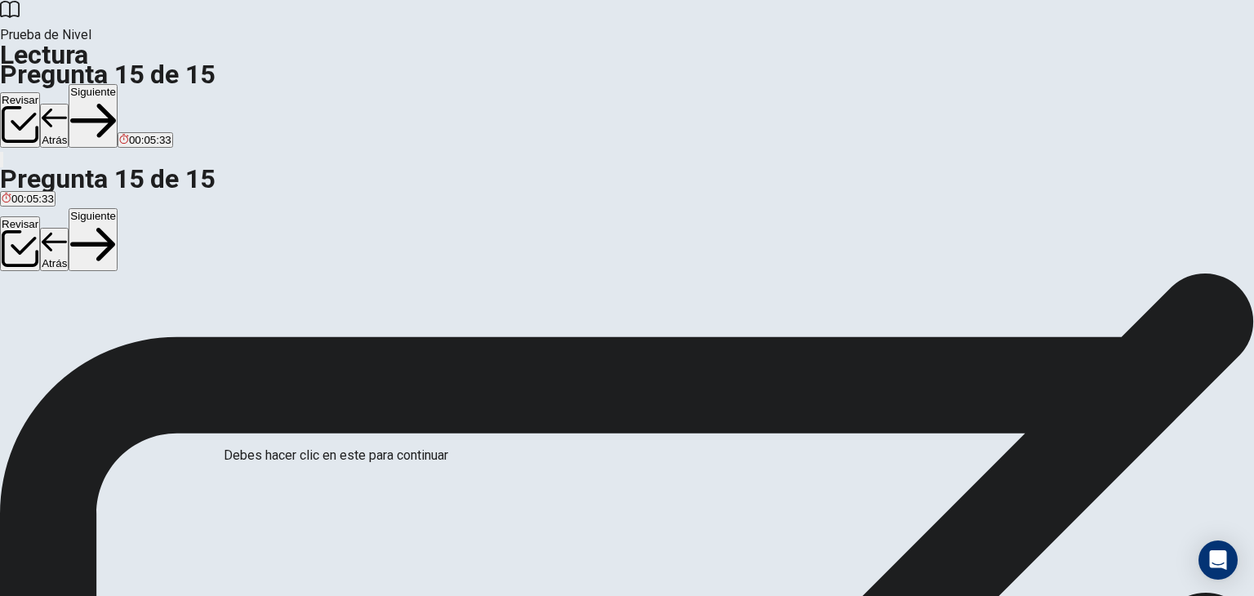
scroll to position [39, 0]
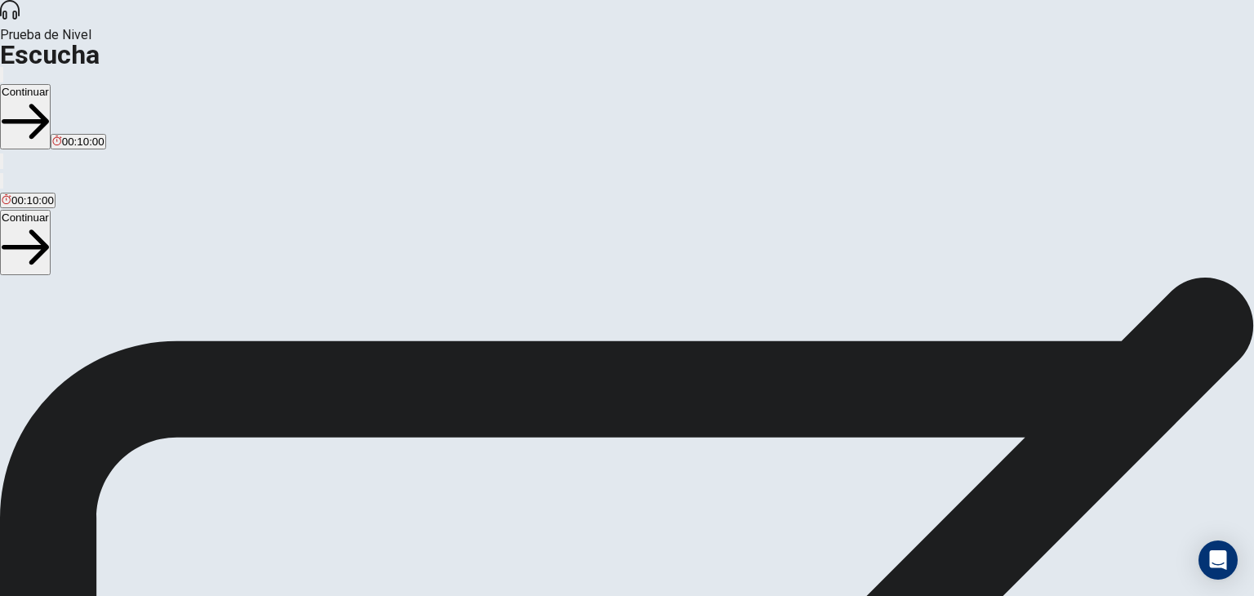
scroll to position [123, 0]
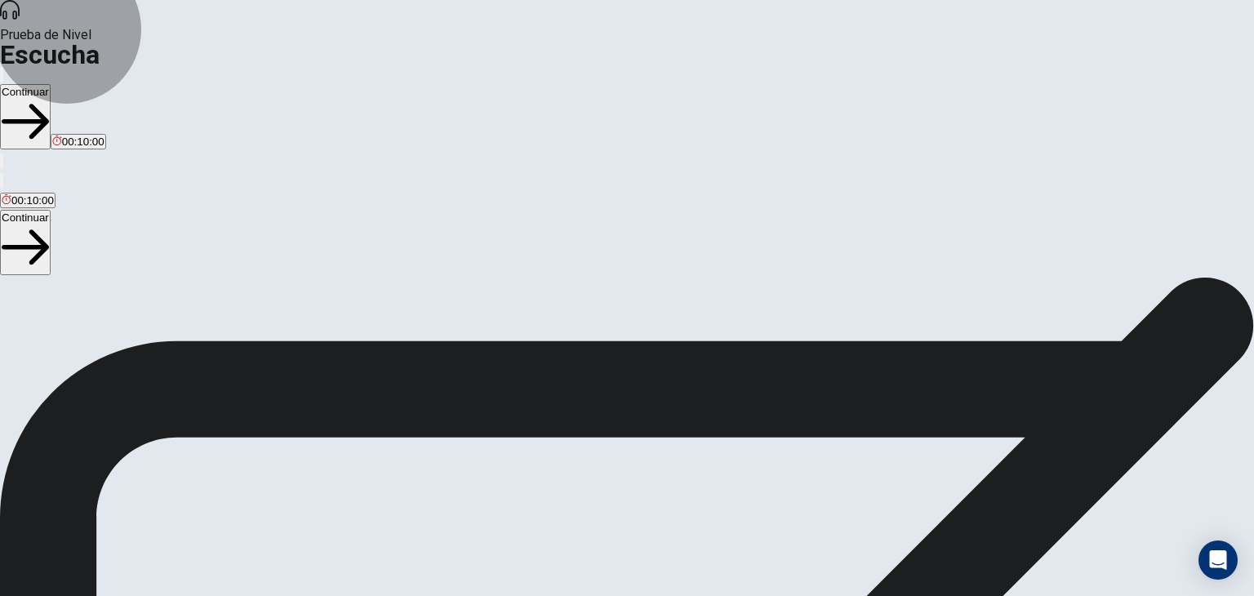
click at [51, 84] on button "Continuar" at bounding box center [25, 116] width 51 height 65
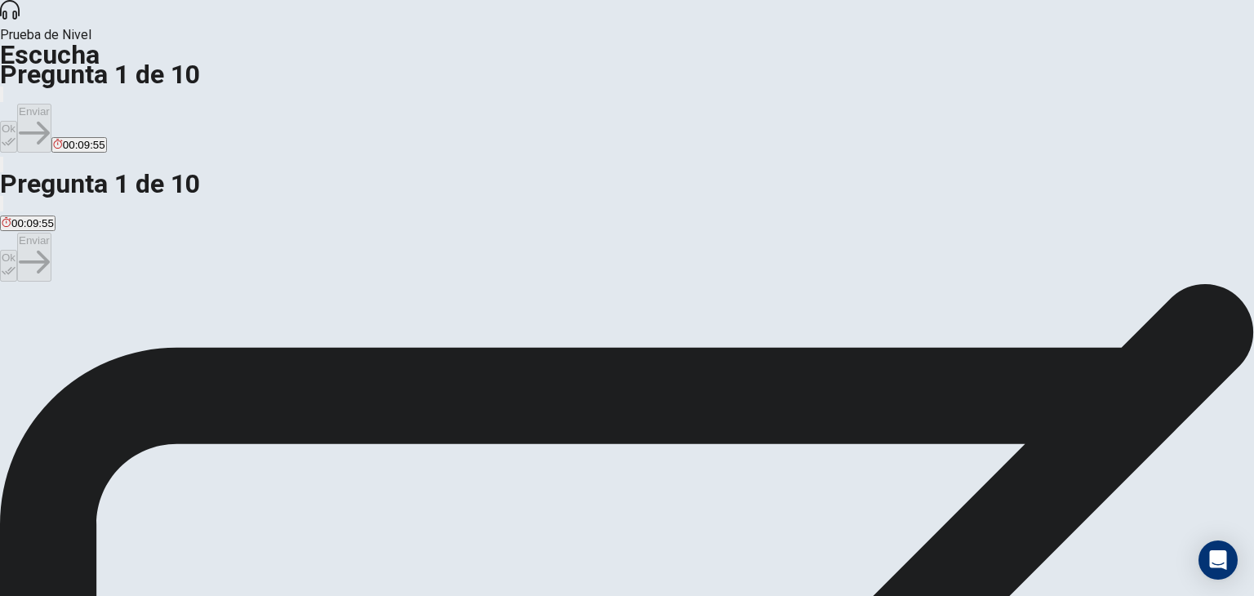
click at [98, 336] on span "El cambio climático." at bounding box center [50, 342] width 96 height 12
drag, startPoint x: 504, startPoint y: 204, endPoint x: 535, endPoint y: 206, distance: 30.3
click at [271, 304] on span "¿Cuál es el tema del proyecto de la estudiante?" at bounding box center [135, 312] width 271 height 16
click at [17, 121] on button "Ok" at bounding box center [8, 137] width 17 height 32
click at [51, 104] on button "Enviar" at bounding box center [34, 128] width 34 height 49
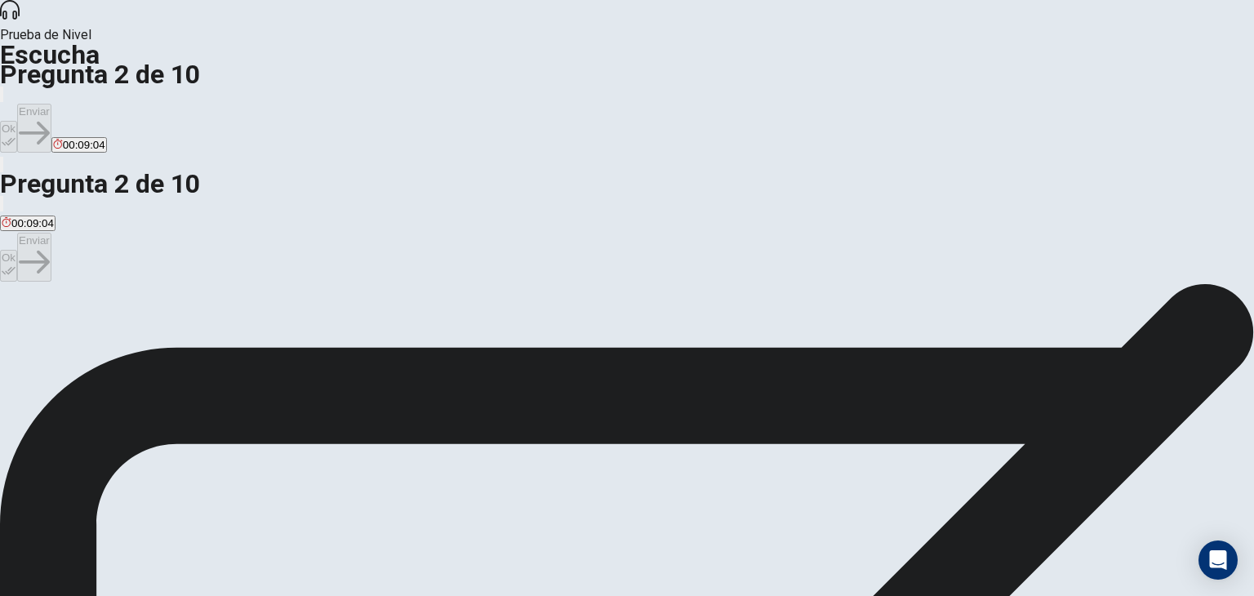
click at [456, 339] on span "Hay mucha información y es difícil elegir." at bounding box center [358, 342] width 198 height 12
click at [17, 121] on button "Ok" at bounding box center [8, 137] width 17 height 32
click at [890, 84] on div "Ok Enviar 00:08:58" at bounding box center [627, 129] width 1254 height 90
click at [51, 104] on button "Enviar" at bounding box center [34, 128] width 34 height 49
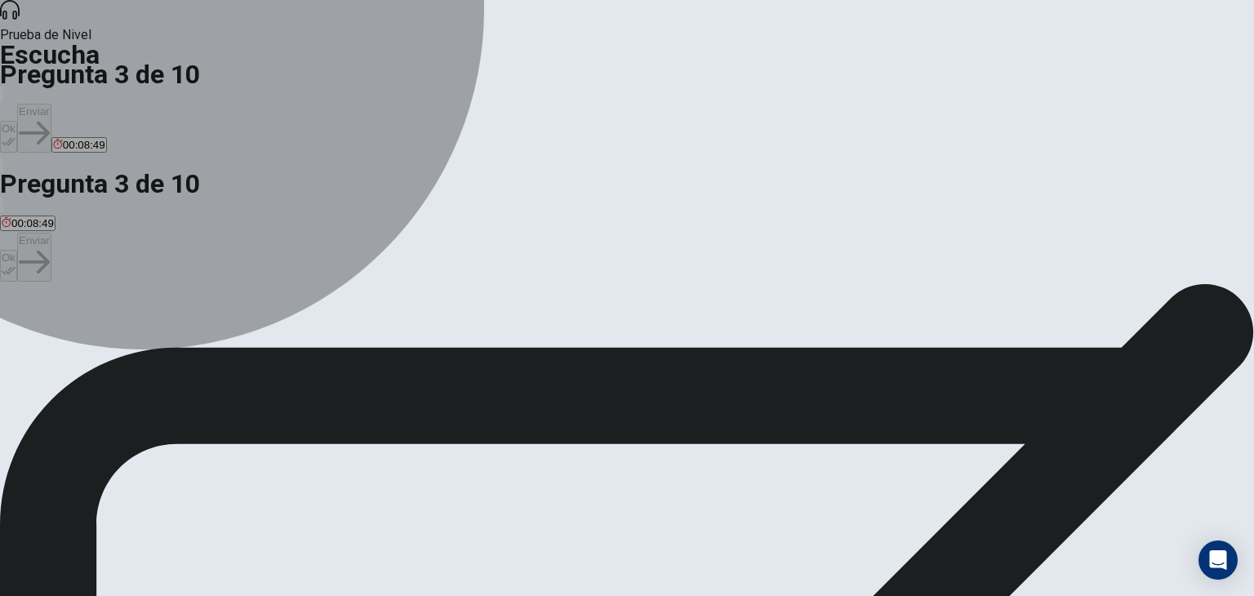
click at [195, 313] on span "Los ecosistemas marinos." at bounding box center [132, 319] width 126 height 12
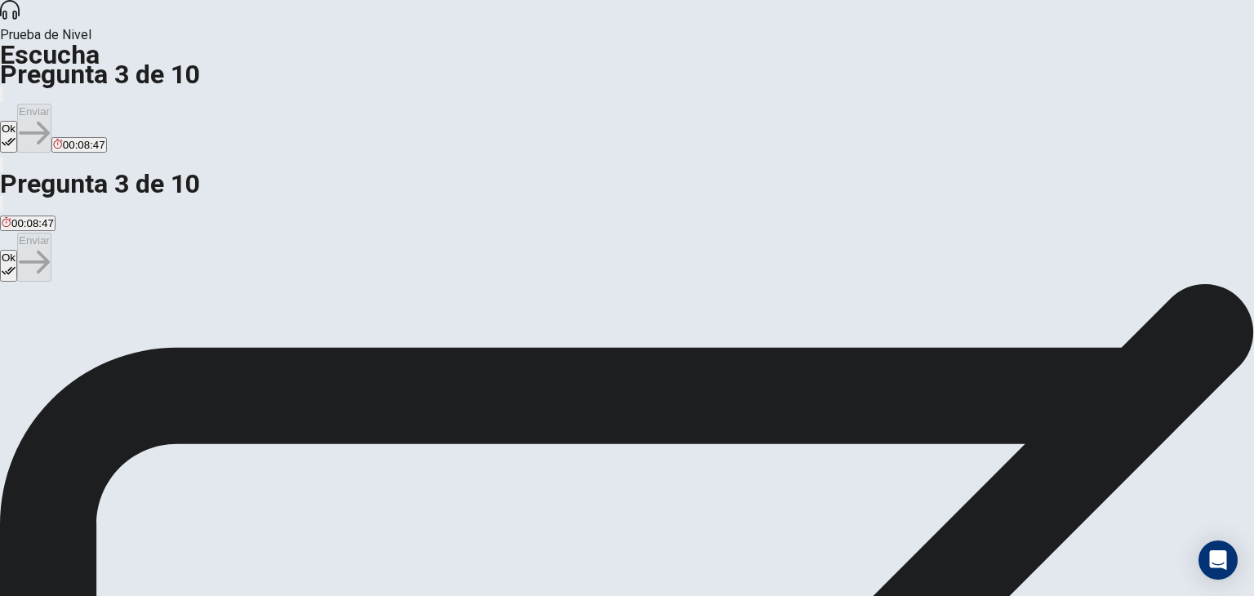
click at [17, 121] on button "Ok" at bounding box center [8, 137] width 17 height 32
click at [51, 104] on button "Enviar" at bounding box center [34, 128] width 34 height 49
click at [467, 326] on button "D Que investigue los arrecifes de coral." at bounding box center [539, 313] width 182 height 28
click at [17, 121] on button "Ok" at bounding box center [8, 137] width 17 height 32
click at [51, 104] on button "Enviar" at bounding box center [34, 128] width 34 height 49
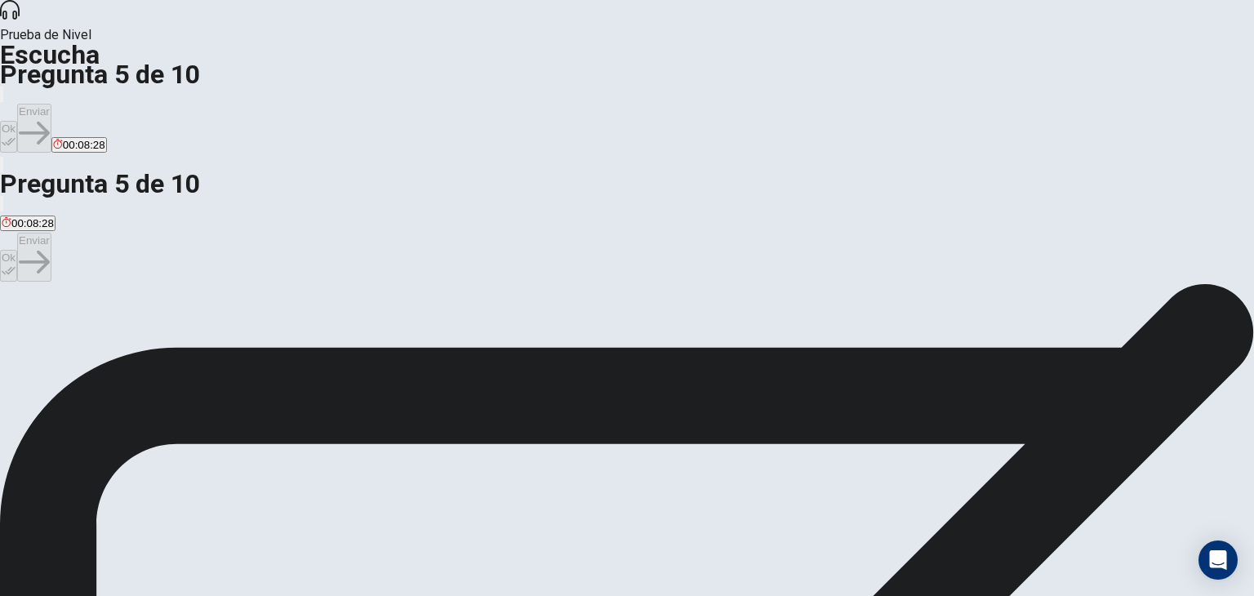
click at [335, 313] on span "Cómo afecta el calor a los arrecifes de coral." at bounding box center [226, 319] width 215 height 12
click at [17, 121] on button "Ok" at bounding box center [8, 137] width 17 height 32
click at [51, 104] on button "Enviar" at bounding box center [34, 128] width 34 height 49
click at [298, 313] on span "Informes del IPCC y páginas como NOAA." at bounding box center [195, 319] width 205 height 12
click at [17, 121] on button "Ok" at bounding box center [8, 137] width 17 height 32
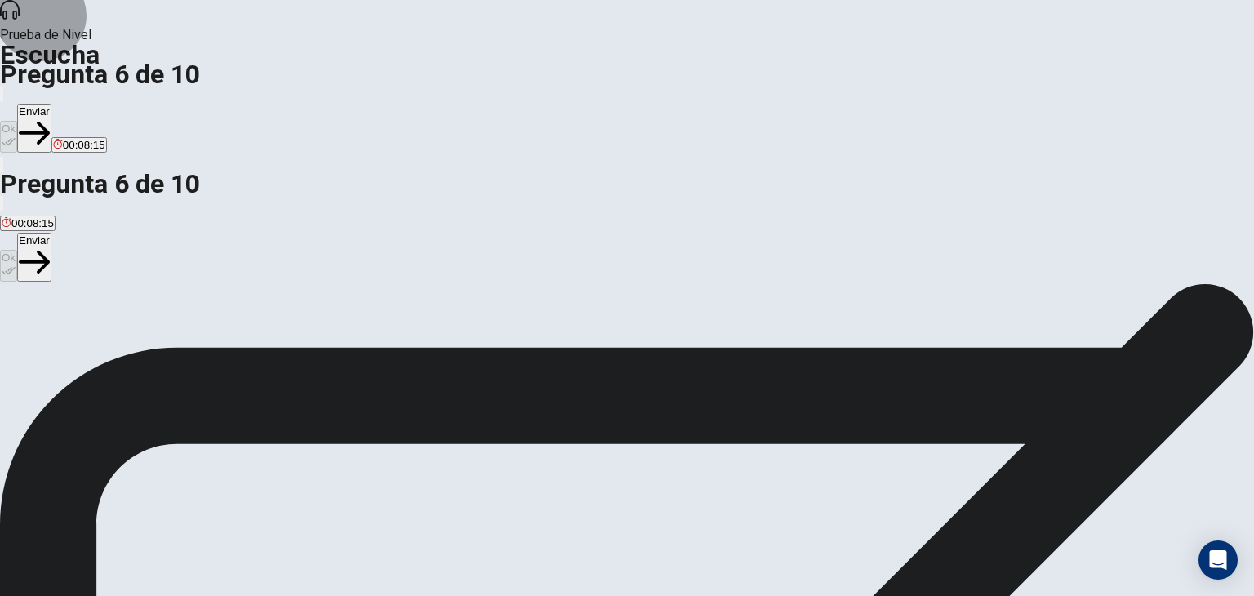
click at [51, 104] on button "Enviar" at bounding box center [34, 128] width 34 height 49
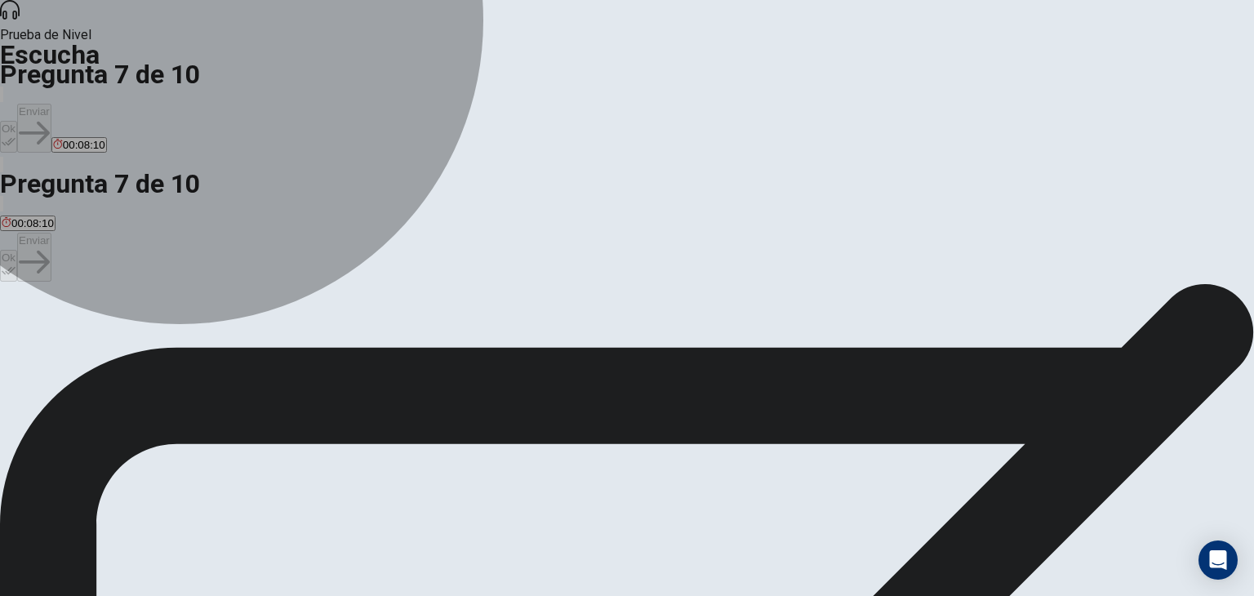
click at [188, 313] on span "Soluciones para proteger los arrecifes." at bounding box center [95, 319] width 186 height 12
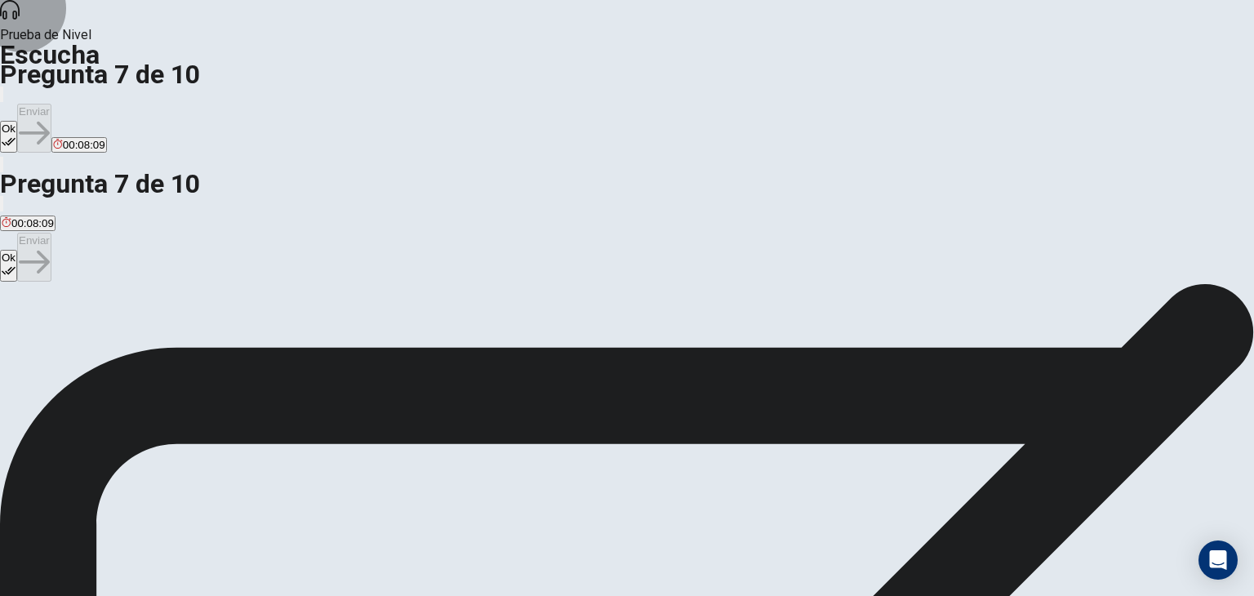
click at [17, 121] on button "Ok" at bounding box center [8, 137] width 17 height 32
click at [854, 84] on div "Ok Enviar 00:08:08" at bounding box center [627, 119] width 1254 height 70
click at [51, 104] on button "Enviar" at bounding box center [34, 128] width 34 height 49
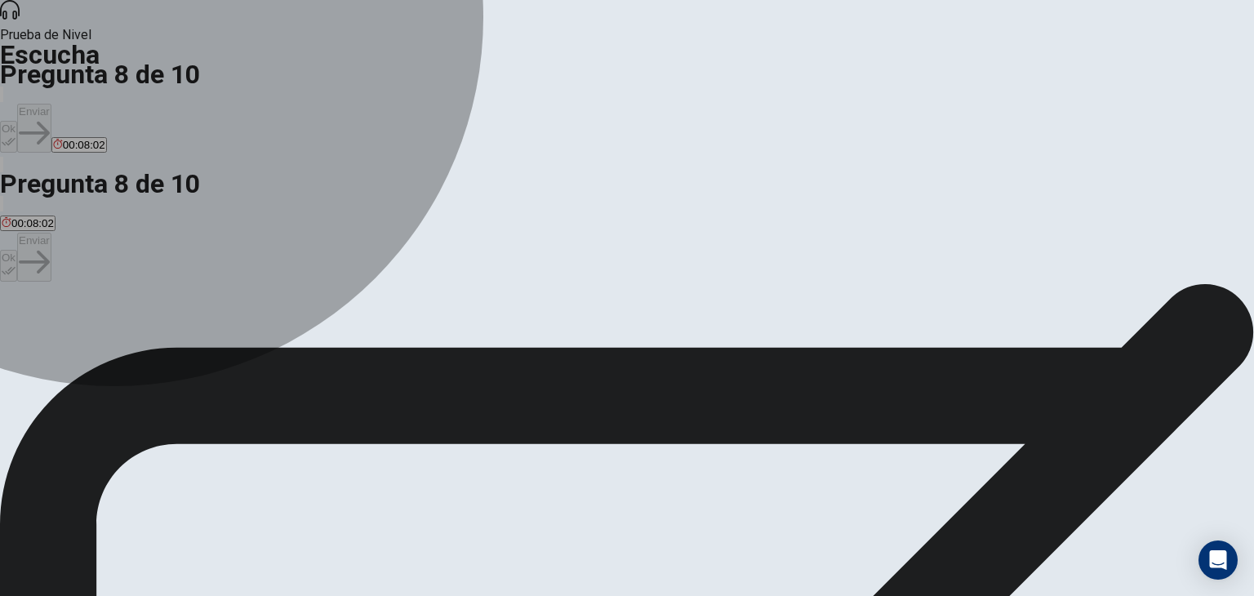
click at [406, 325] on span "El texto no lo disse." at bounding box center [358, 319] width 95 height 12
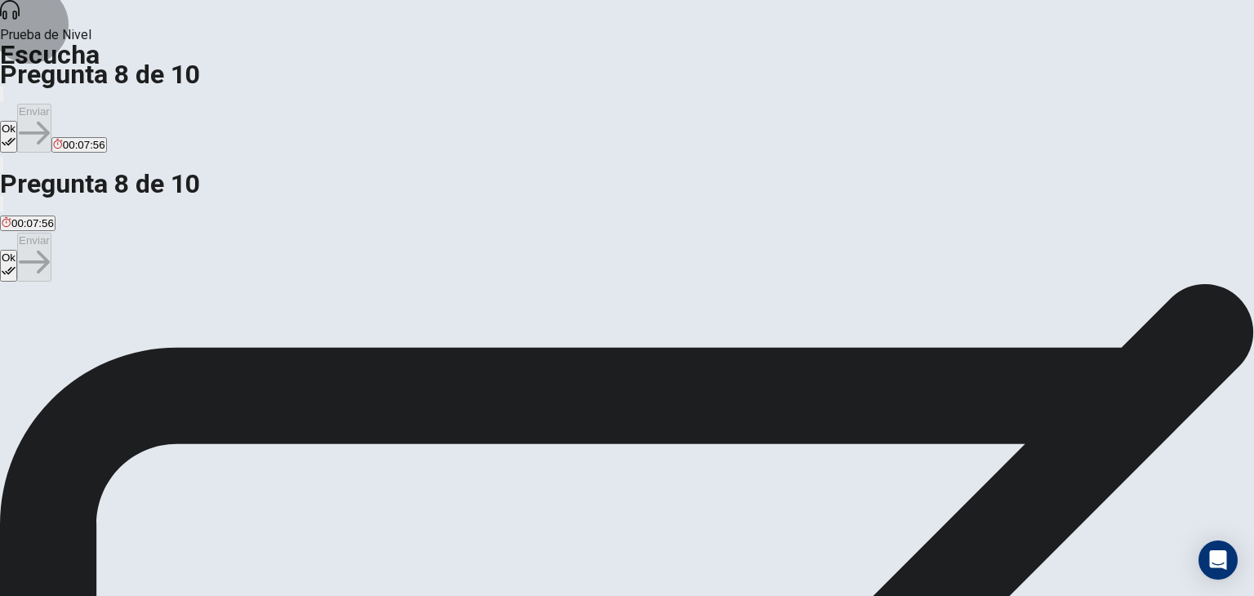
click at [17, 121] on button "Ok" at bounding box center [8, 137] width 17 height 32
click at [51, 104] on button "Enviar" at bounding box center [34, 128] width 34 height 49
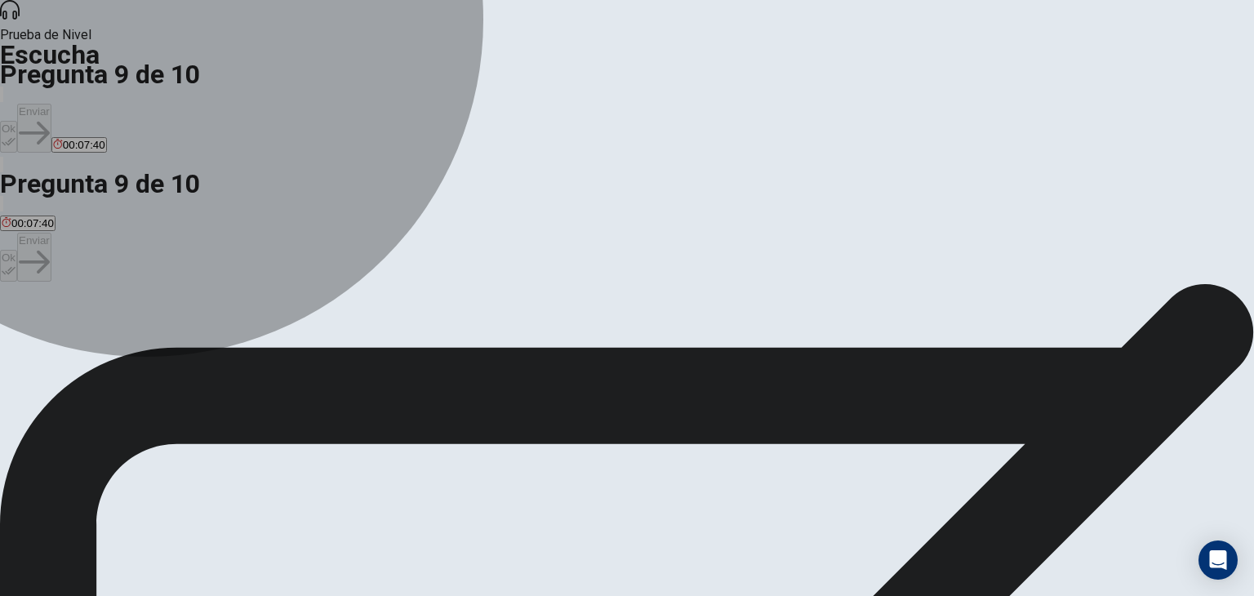
click at [253, 313] on span "Organizar mejor su investigación." at bounding box center [172, 319] width 162 height 12
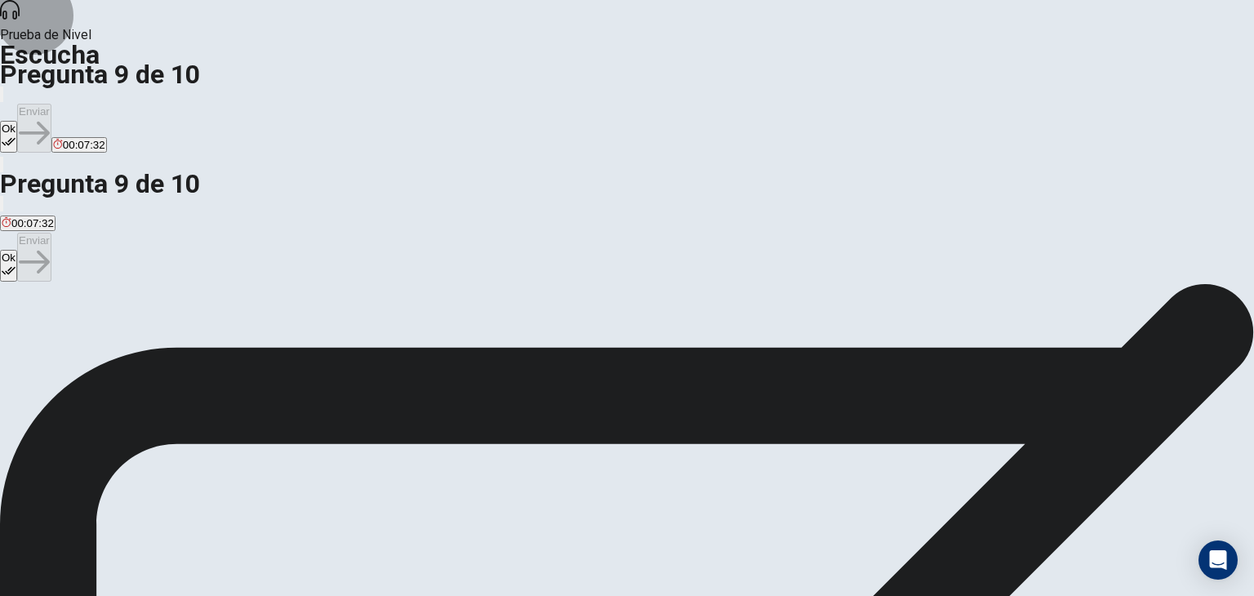
click at [16, 135] on icon "button" at bounding box center [9, 142] width 14 height 14
click at [51, 104] on button "Enviar" at bounding box center [34, 128] width 34 height 49
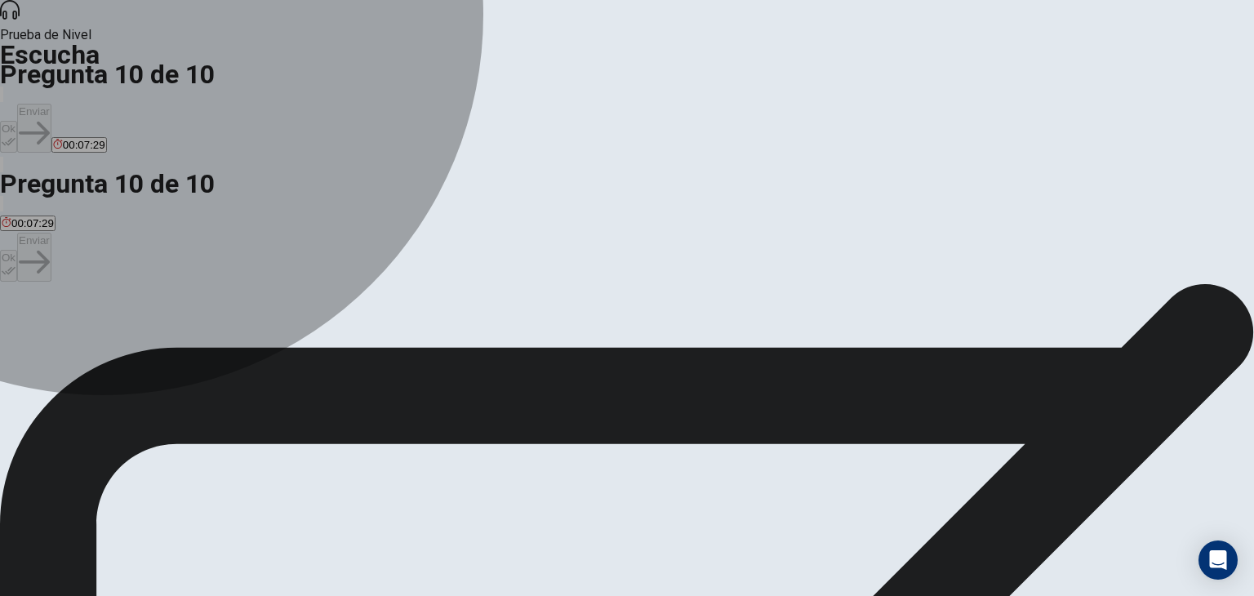
click at [227, 313] on span "En dos semanas." at bounding box center [185, 319] width 84 height 12
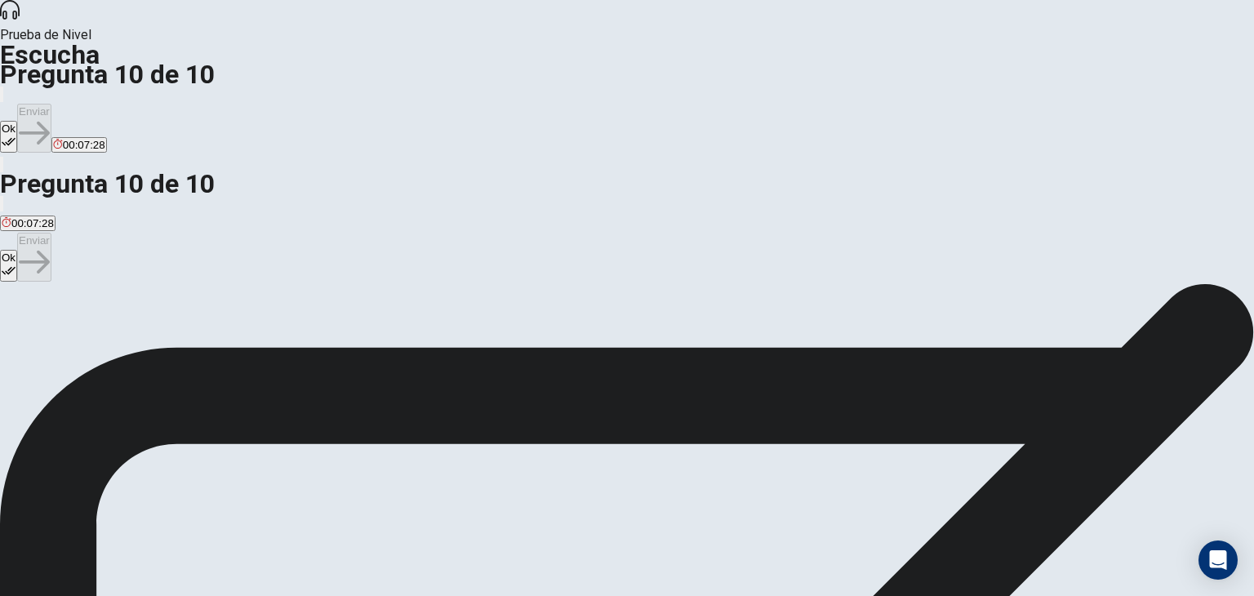
click at [17, 121] on button "Ok" at bounding box center [8, 137] width 17 height 32
click at [51, 104] on button "Enviar" at bounding box center [34, 128] width 34 height 49
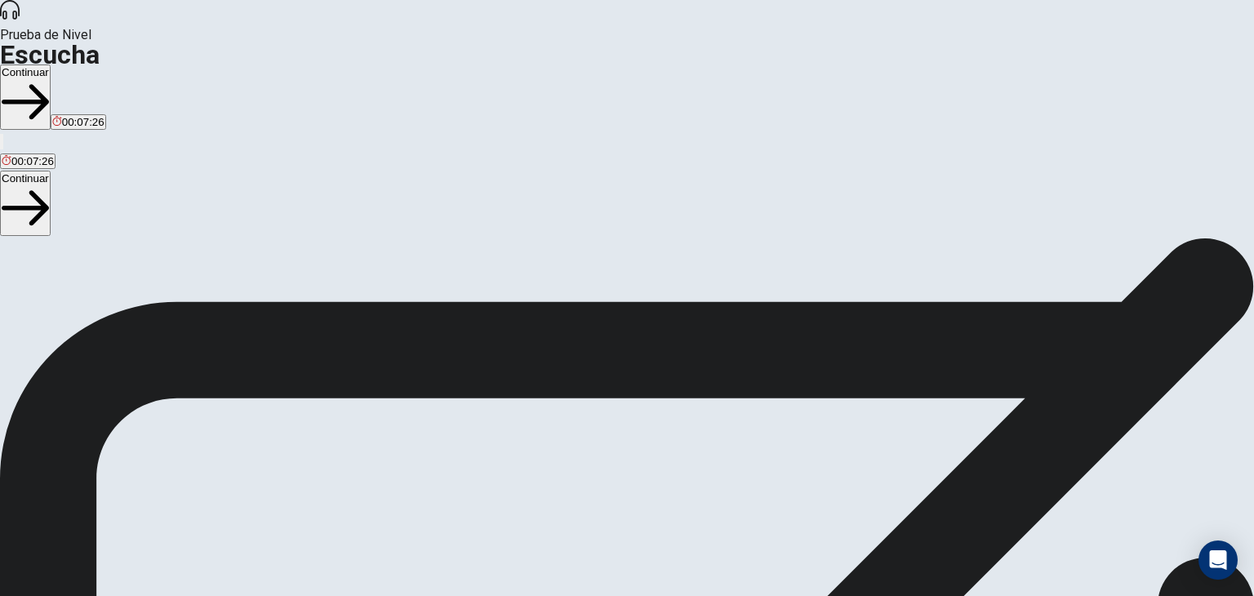
click at [51, 64] on button "Continuar" at bounding box center [25, 96] width 51 height 65
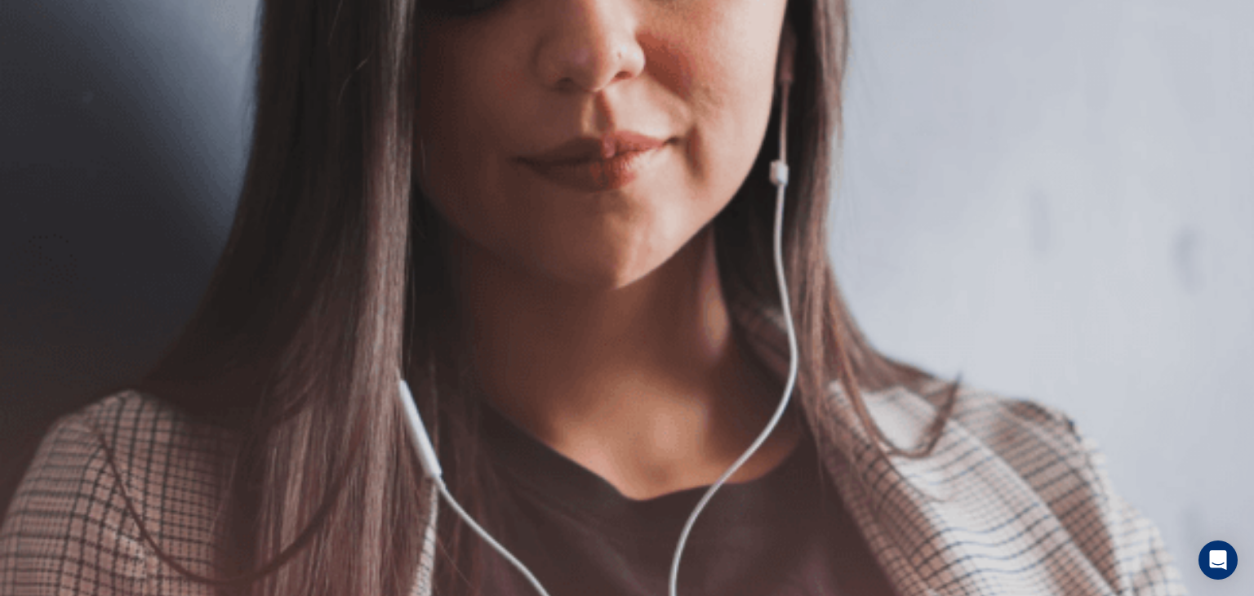
scroll to position [0, 0]
click at [51, 84] on button "Continuar" at bounding box center [25, 116] width 51 height 65
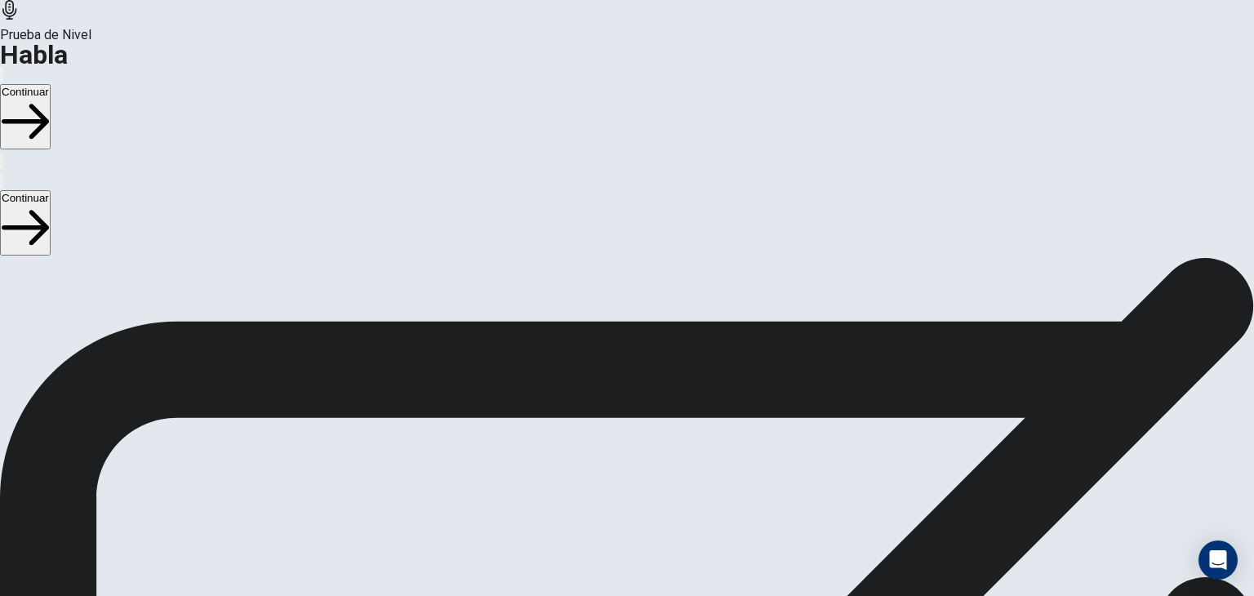
scroll to position [101, 0]
click at [606, 503] on button "Record Again" at bounding box center [603, 511] width 3 height 16
click at [624, 514] on icon "Play Audio" at bounding box center [617, 524] width 16 height 20
click at [626, 514] on icon "Pause Audio" at bounding box center [617, 524] width 17 height 20
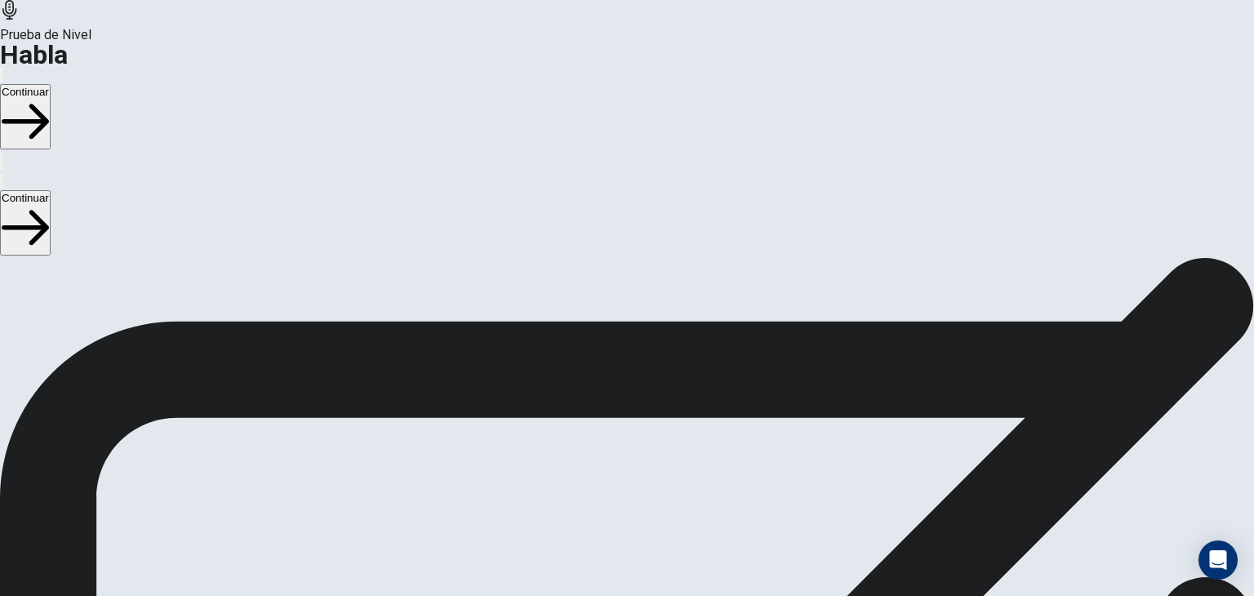
click at [51, 84] on button "Continuar" at bounding box center [25, 116] width 51 height 65
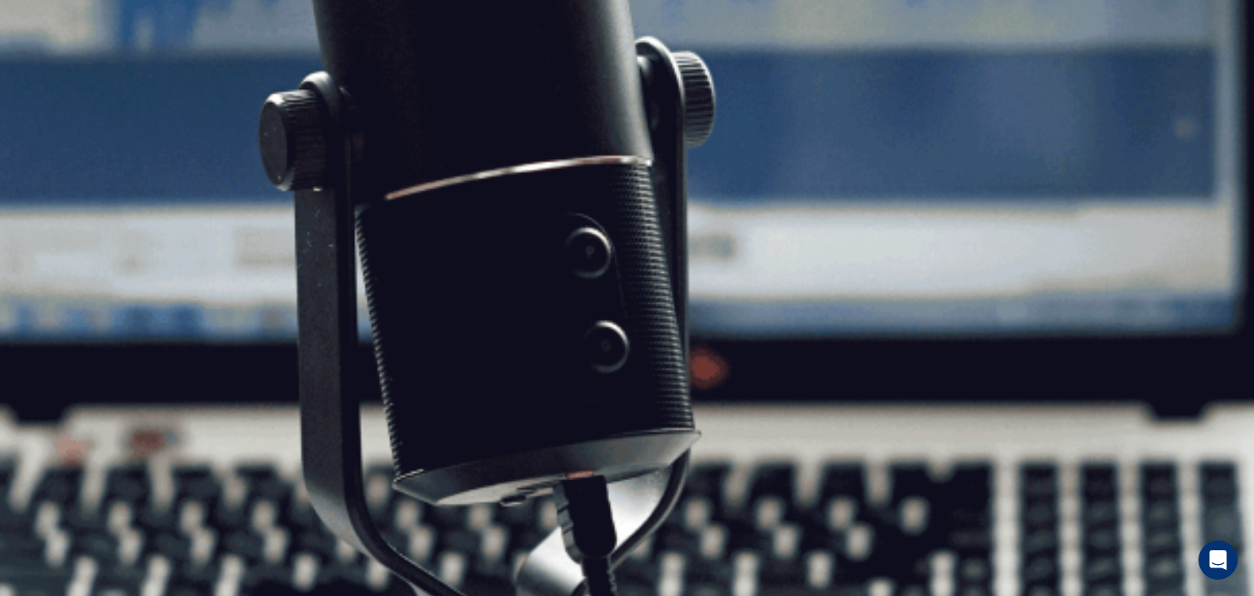
scroll to position [152, 0]
click at [51, 84] on button "Continuar" at bounding box center [25, 116] width 51 height 65
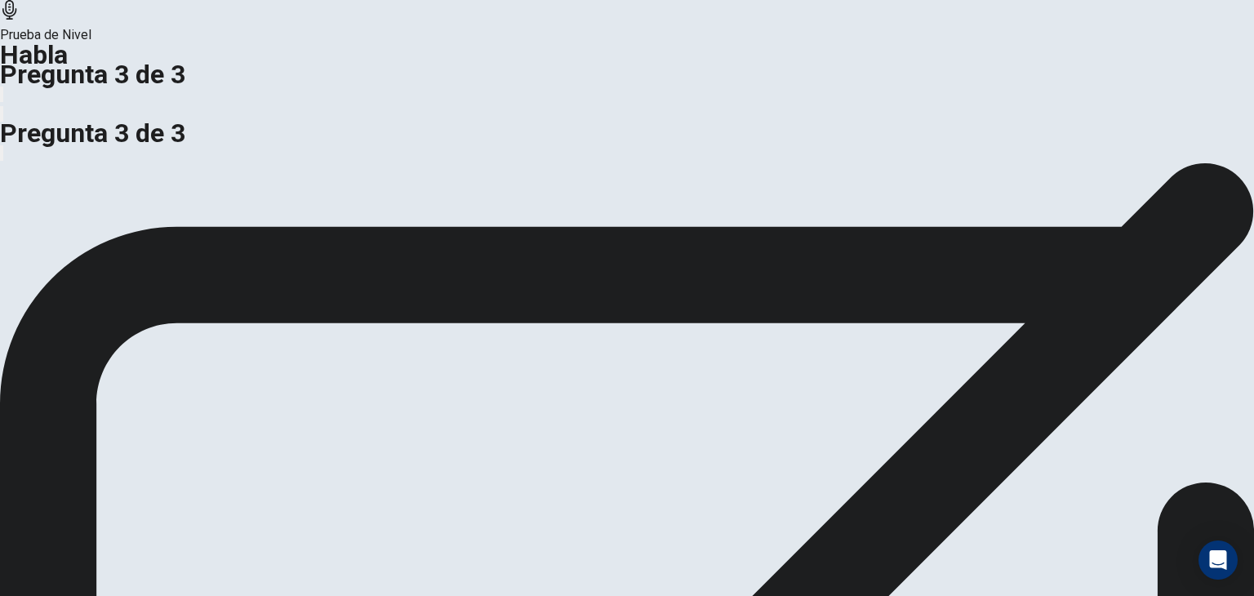
scroll to position [0, 0]
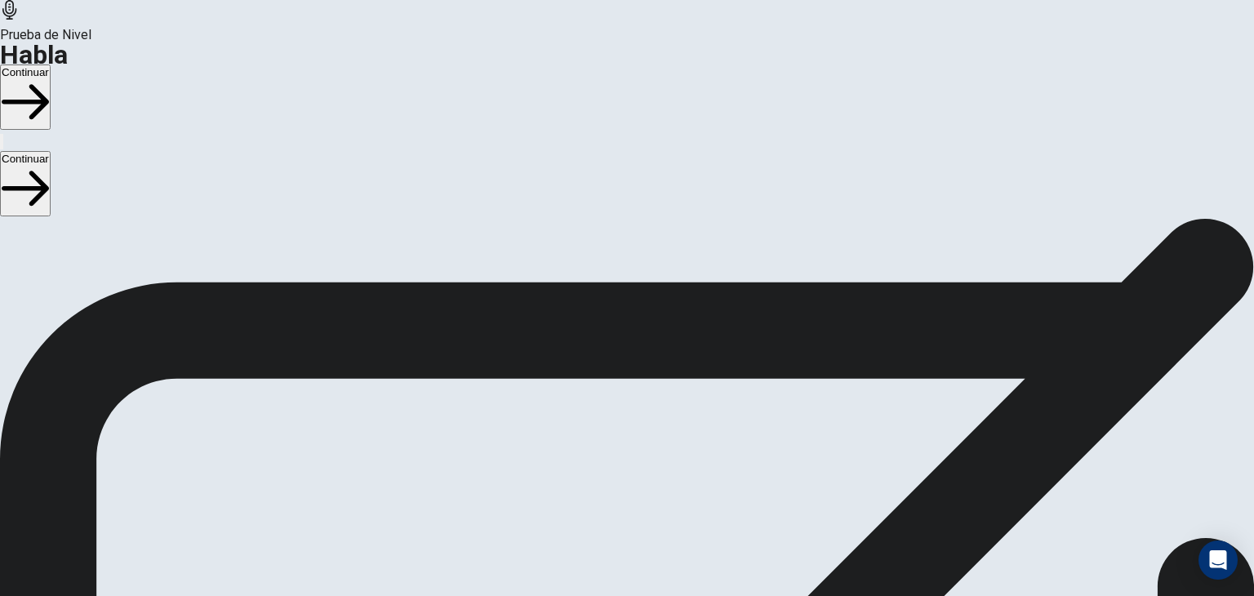
click at [51, 64] on button "Continuar" at bounding box center [25, 96] width 51 height 65
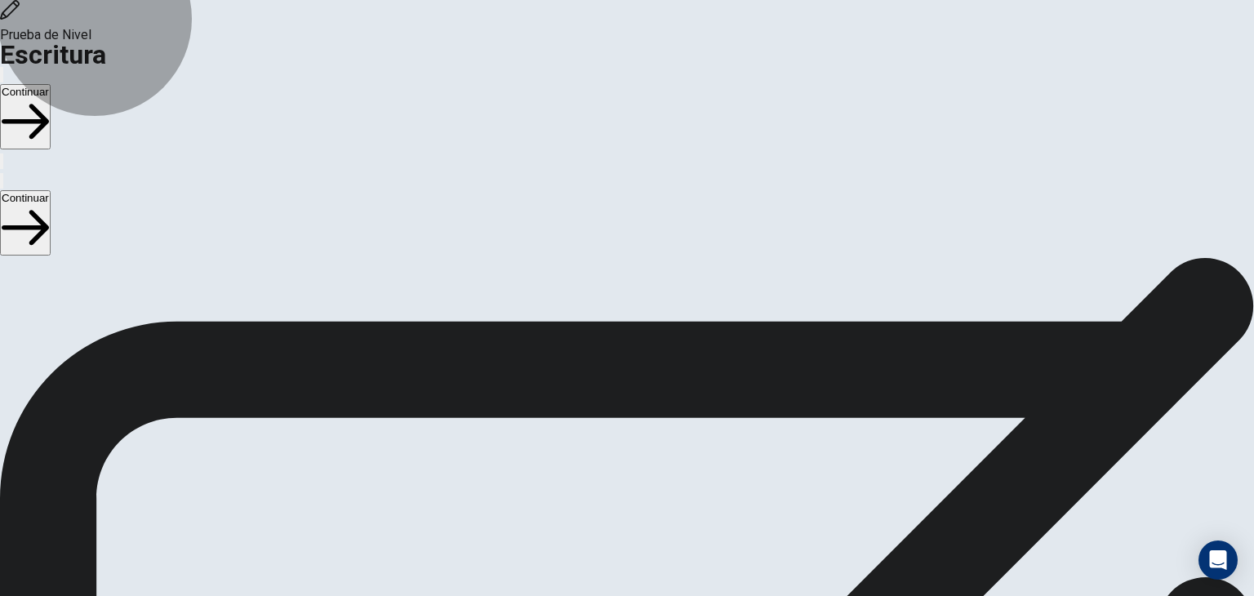
click at [51, 84] on button "Continuar" at bounding box center [25, 116] width 51 height 65
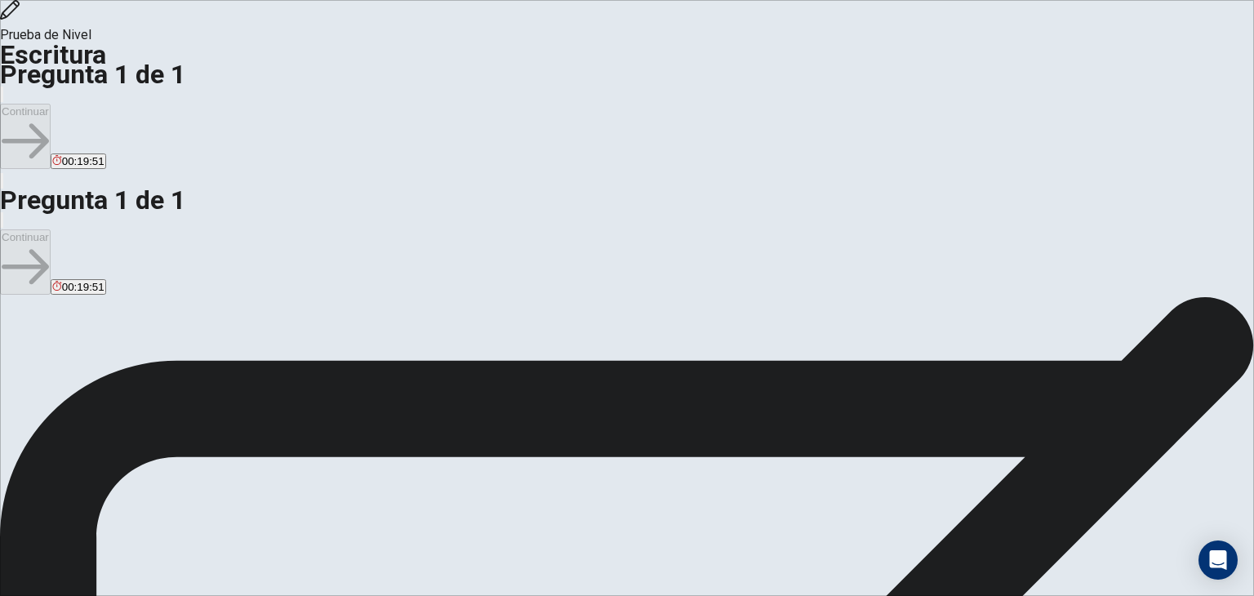
drag, startPoint x: 995, startPoint y: 241, endPoint x: 976, endPoint y: 224, distance: 25.4
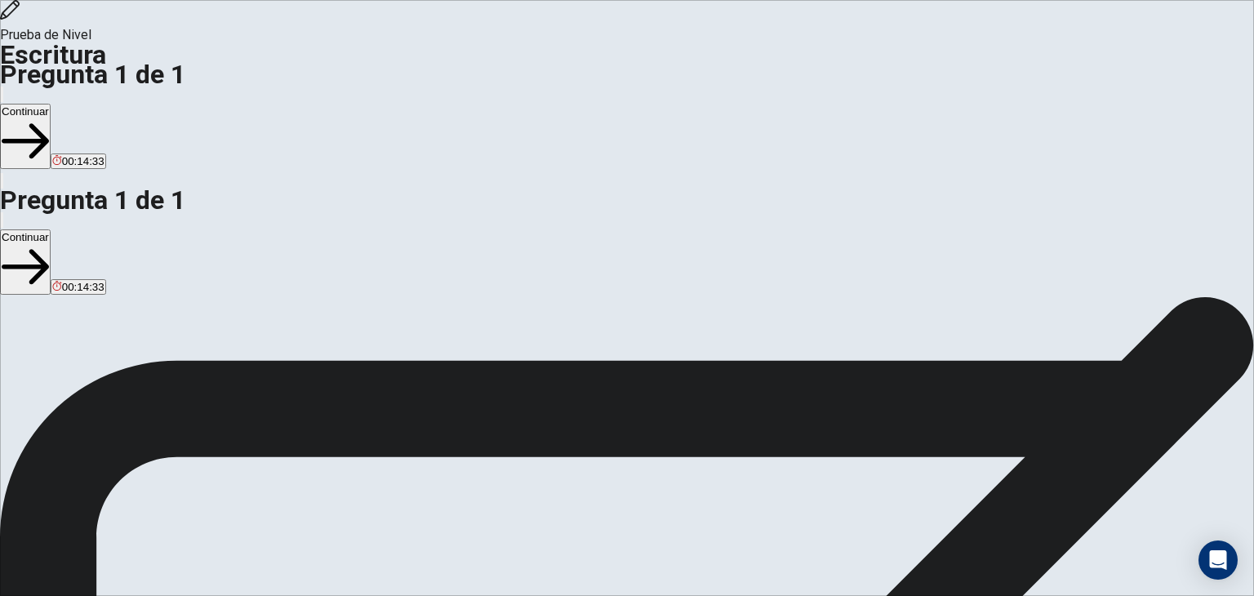
type textarea "Pienso que las padres deben decir cuanto tiempo sus hijos usan internet porque,…"
click at [576, 394] on div "Instrucciones Escribe un ensayo sobre tu opinión acerca de un tema. Un buen ens…" at bounding box center [627, 443] width 1254 height 255
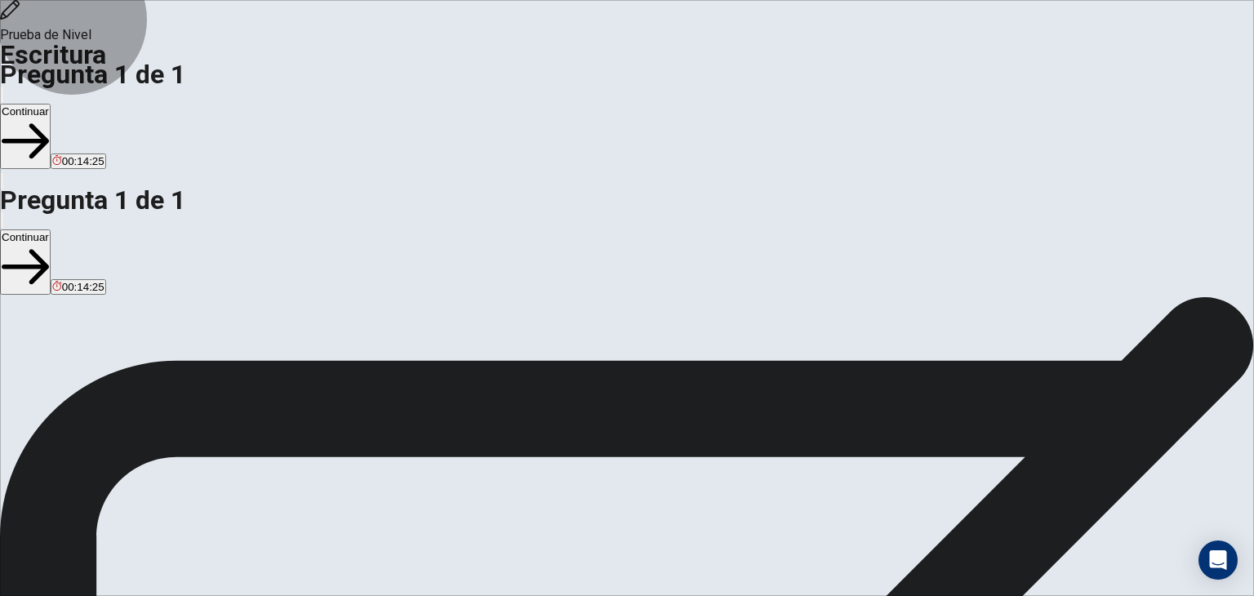
click at [51, 104] on button "Continuar" at bounding box center [25, 136] width 51 height 65
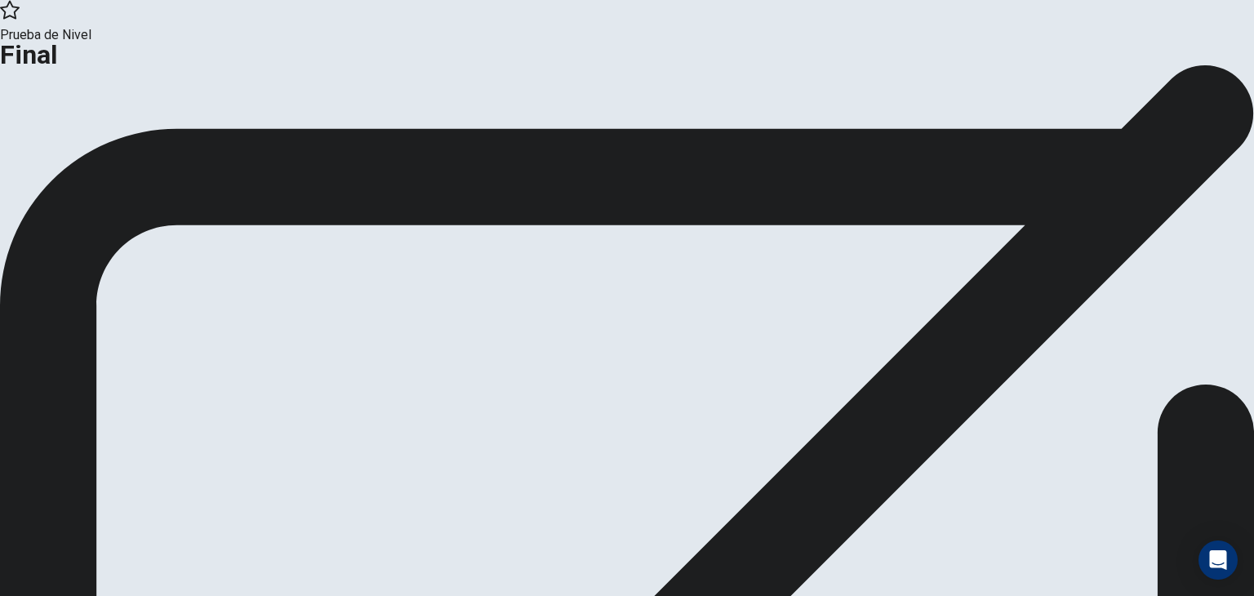
click at [131, 126] on button "Continuar" at bounding box center [95, 115] width 70 height 22
